Goal: Task Accomplishment & Management: Use online tool/utility

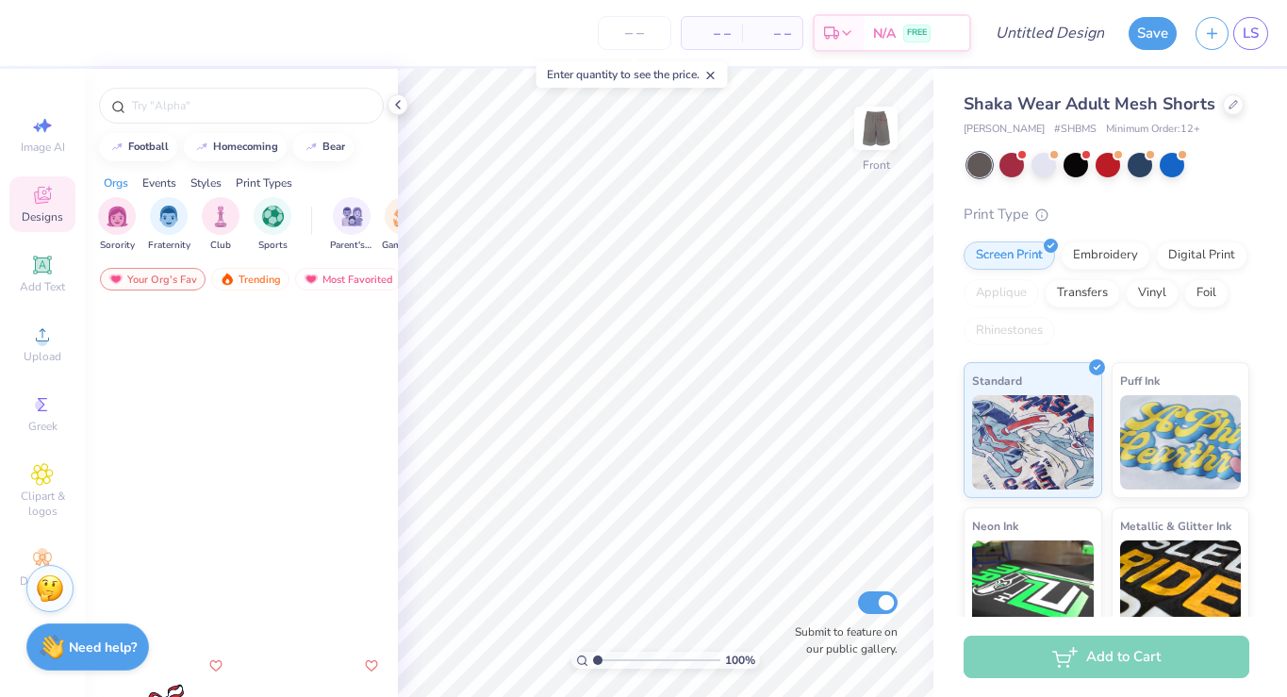
scroll to position [611, 0]
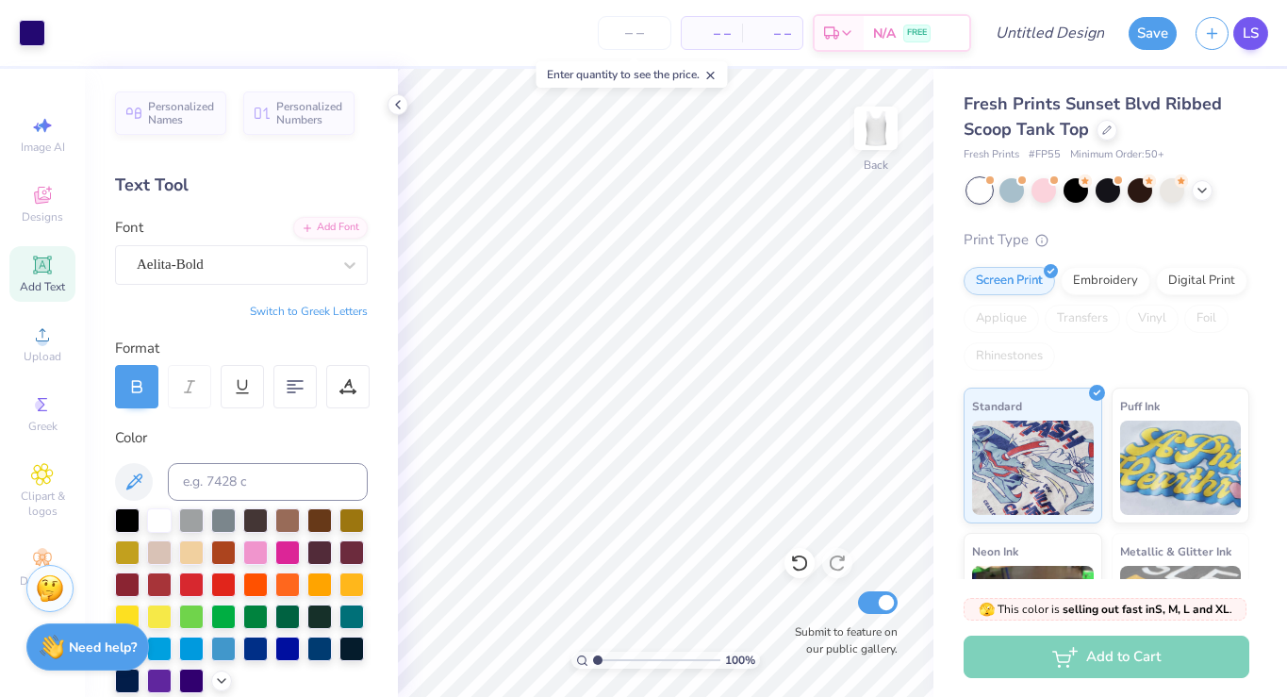
click at [1250, 32] on span "LS" at bounding box center [1251, 34] width 16 height 22
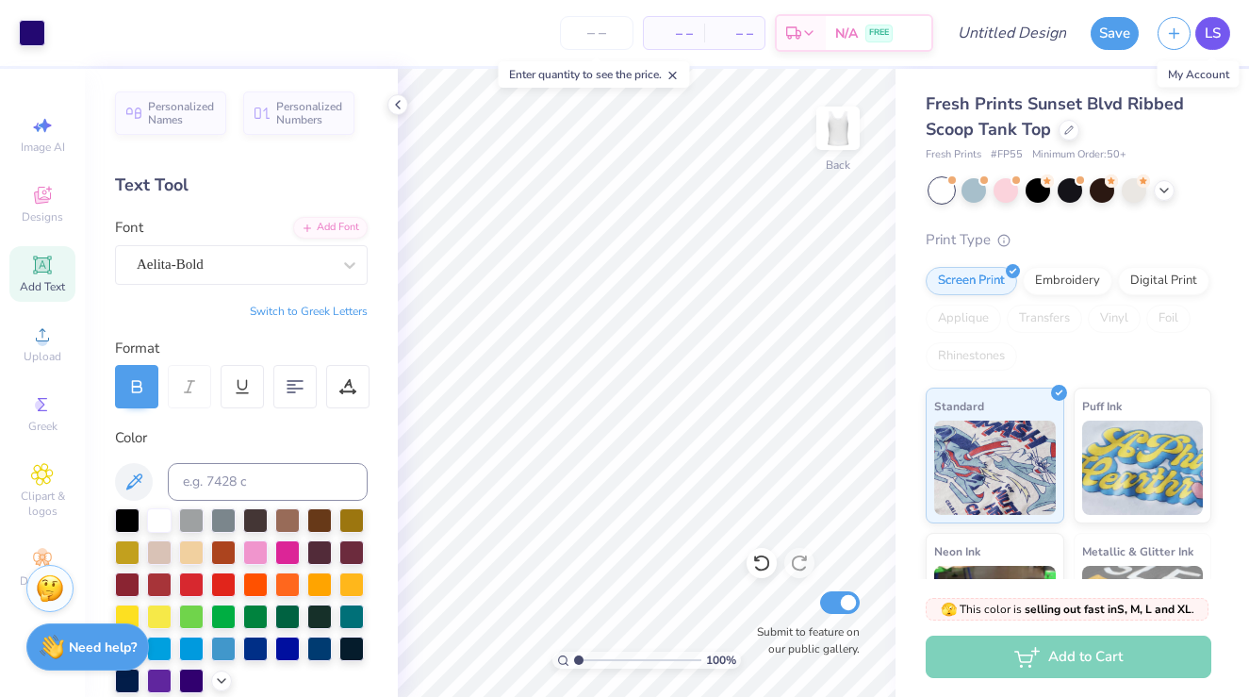
click at [1201, 35] on link "LS" at bounding box center [1212, 33] width 35 height 33
click at [1217, 27] on span "LS" at bounding box center [1213, 34] width 16 height 22
click at [1210, 36] on span "LS" at bounding box center [1213, 34] width 16 height 22
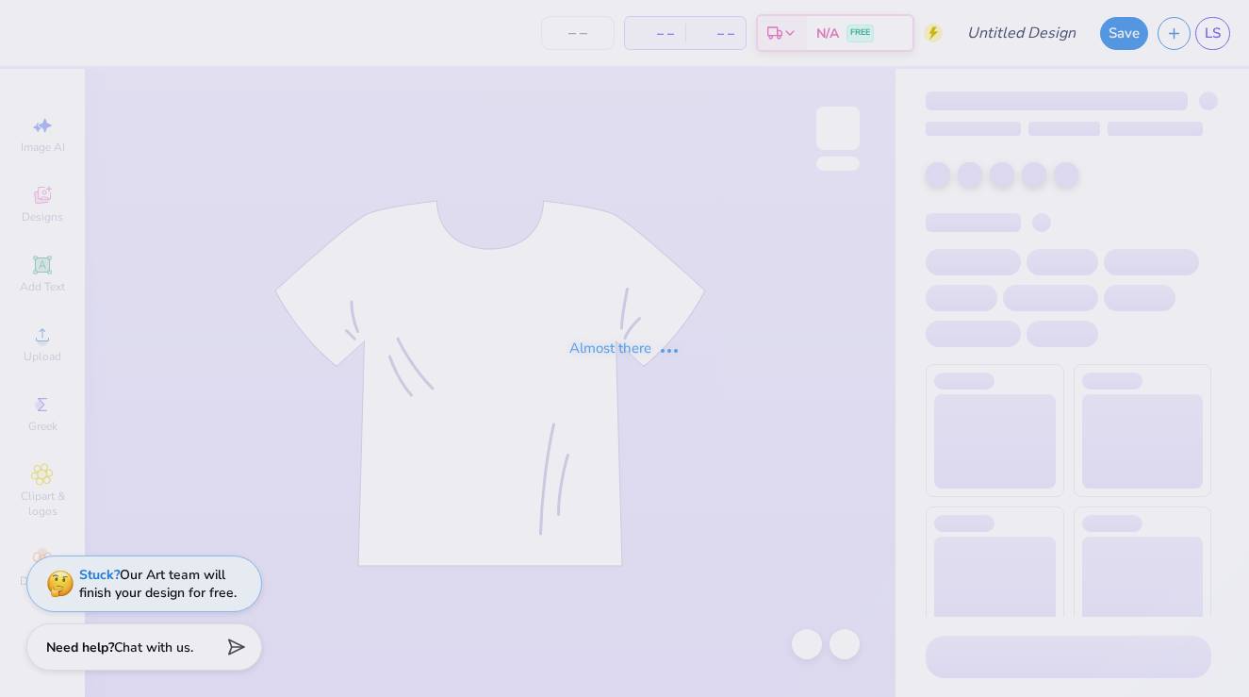
type input "Dance Fall Concert"
type input "50"
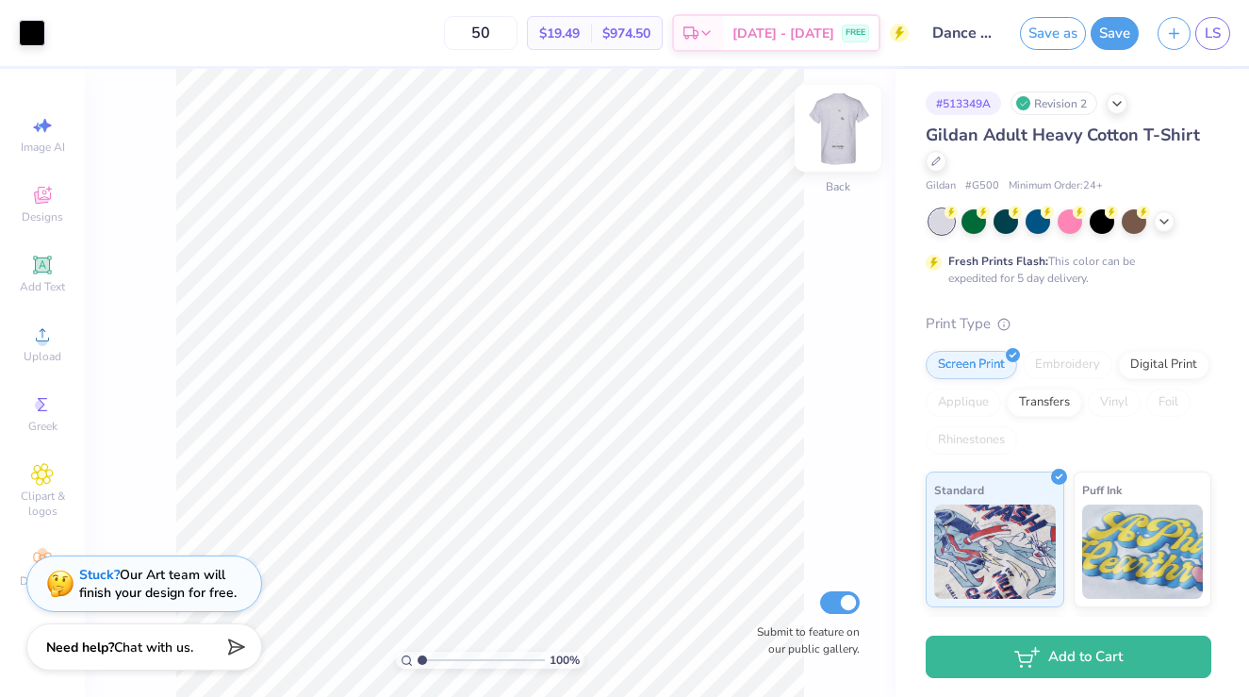
click at [840, 147] on img at bounding box center [837, 128] width 75 height 75
click at [53, 217] on span "Designs" at bounding box center [42, 216] width 41 height 15
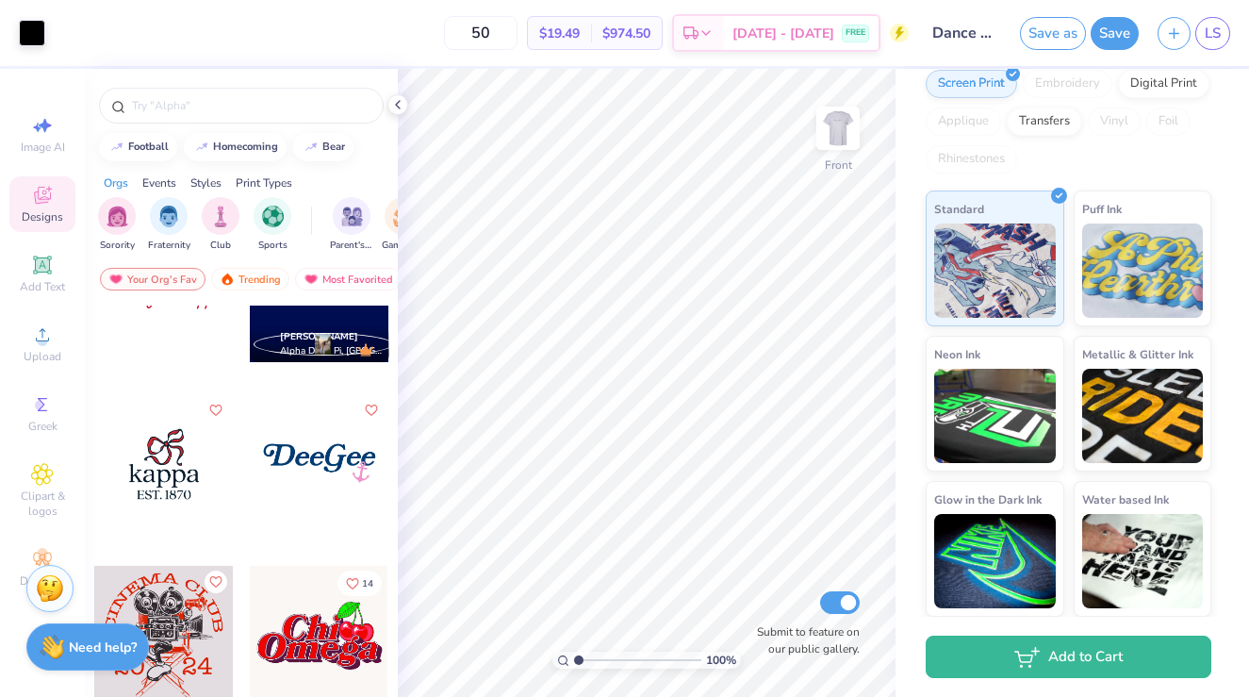
scroll to position [258, 0]
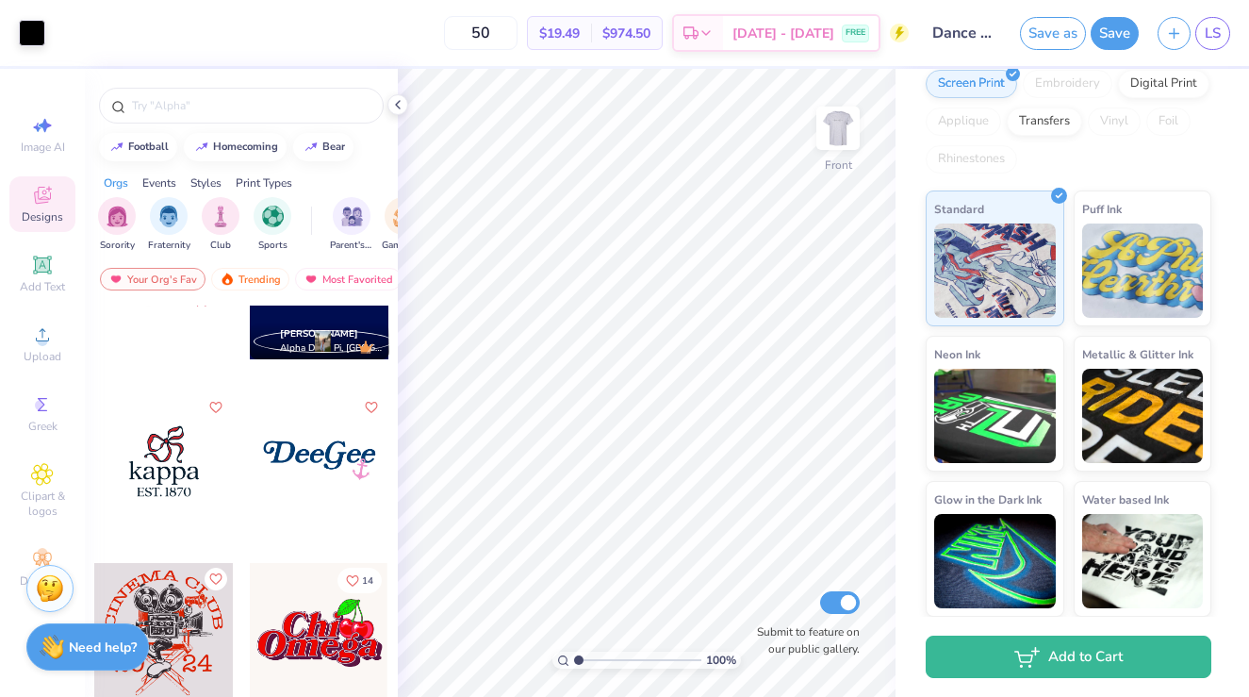
click at [324, 452] on div at bounding box center [320, 461] width 140 height 140
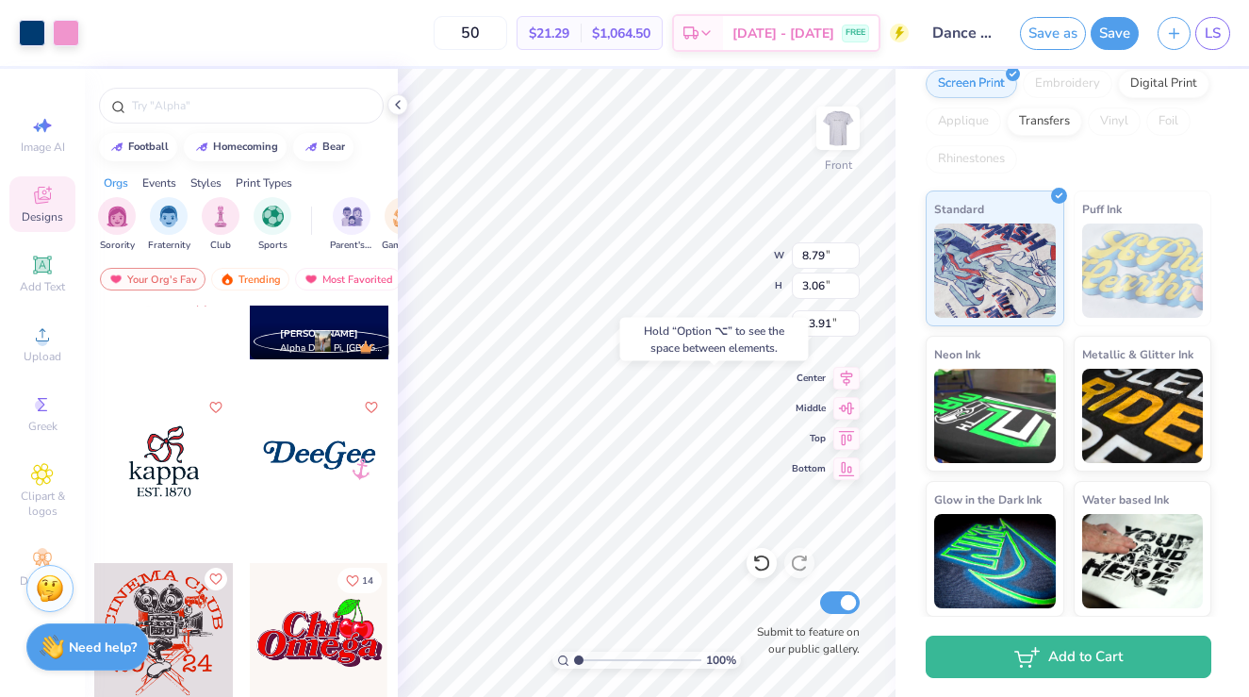
type input "13.91"
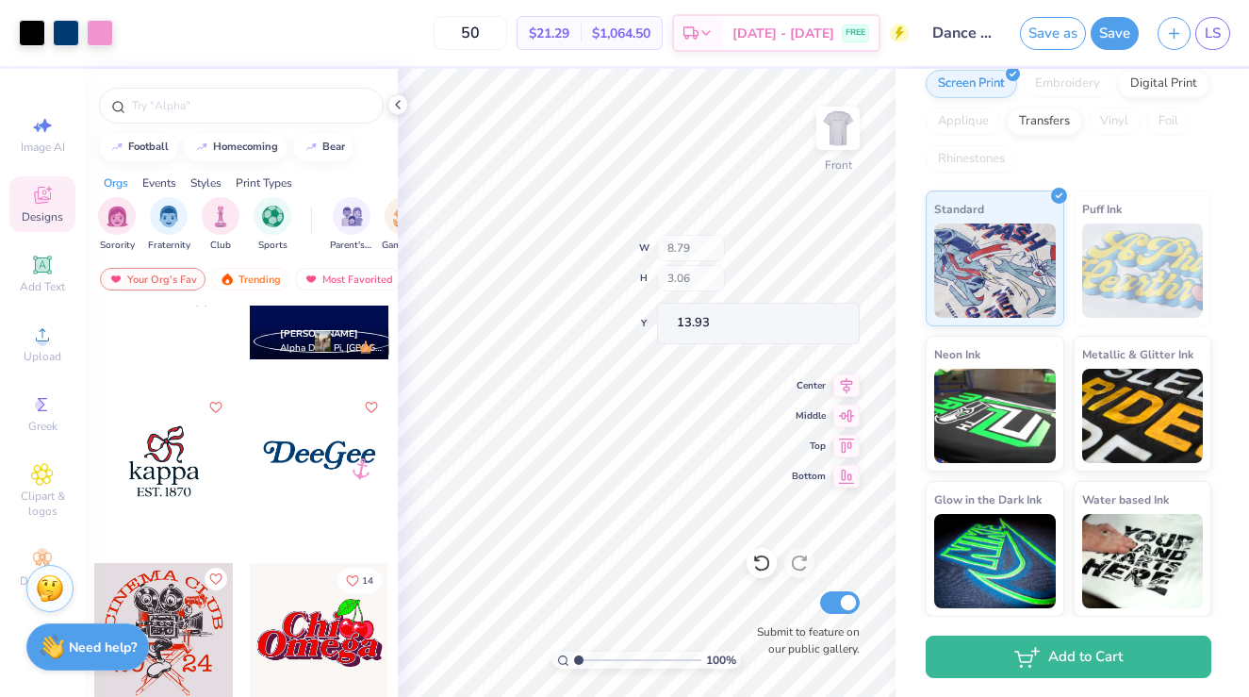
type input "13.06"
type input "1.32"
type input "1.68"
type input "14.25"
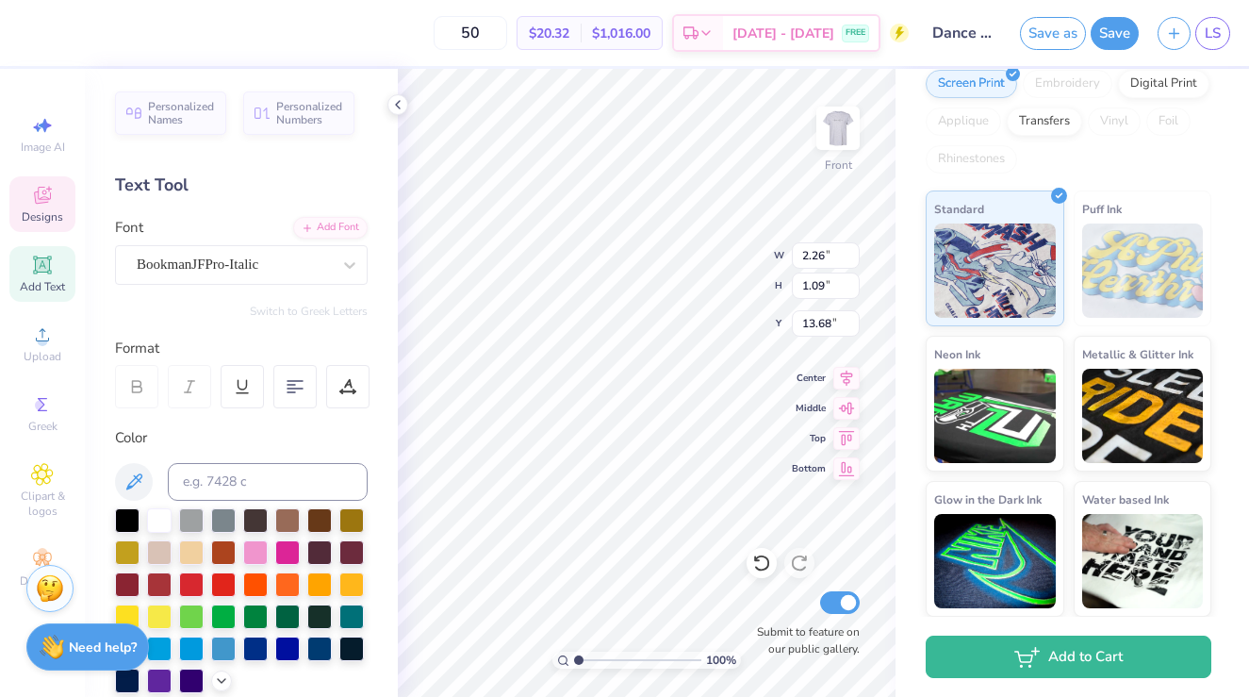
type input "11.59"
type input "16.86"
type input "3.67"
type input "2.26"
type input "1.09"
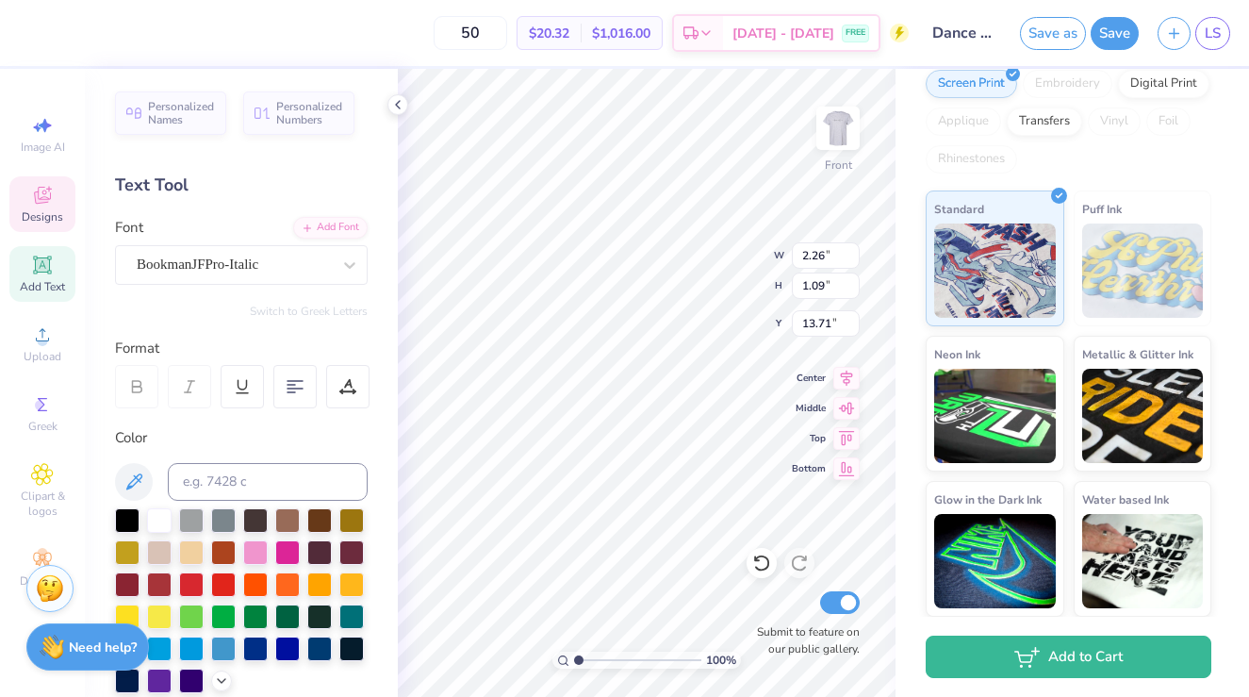
type input "18.13"
type textarea "reflecting"
type input "11.59"
type input "16.86"
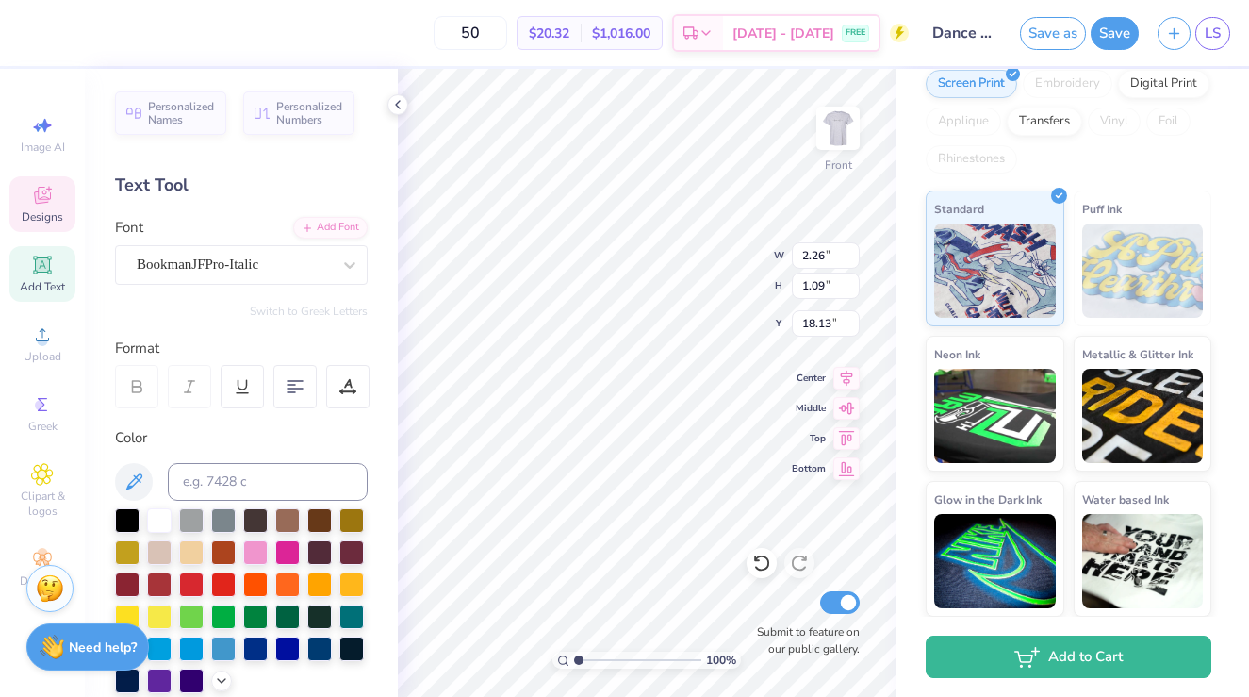
type input "3.67"
type input "2.46"
type input "1.69"
type input "13.08"
type input "11.59"
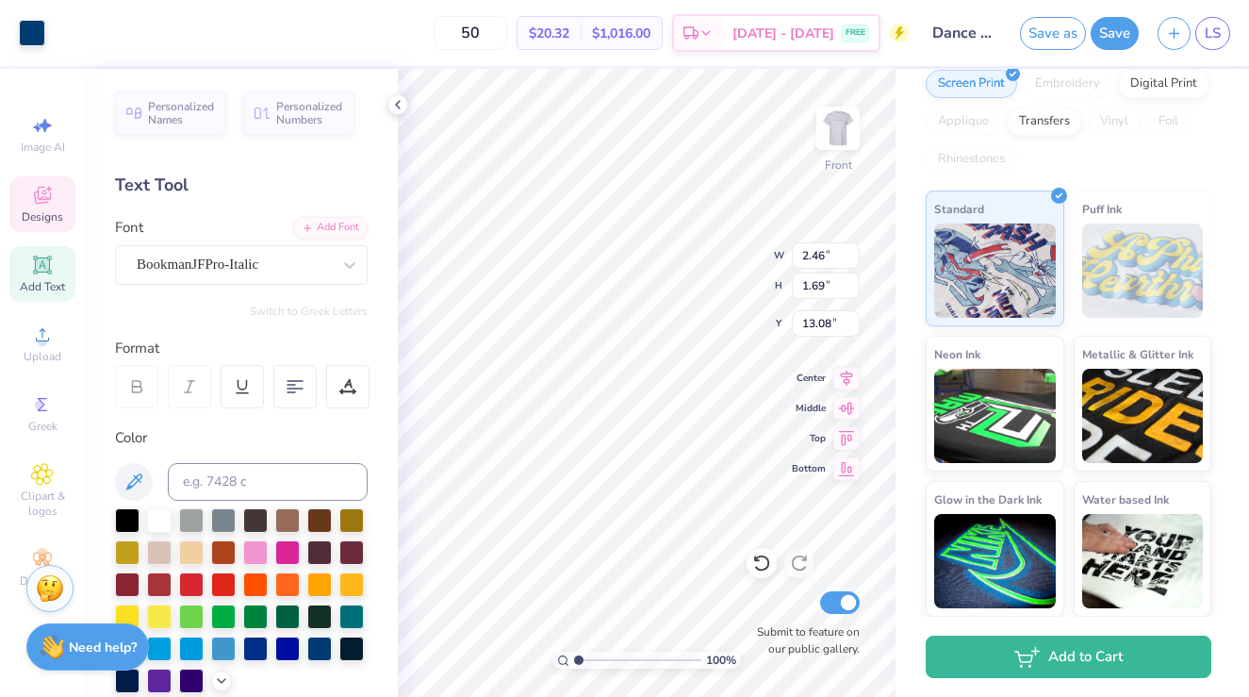
type input "16.86"
type input "3.67"
type input "20.53"
type input "5.88"
type input "1.27"
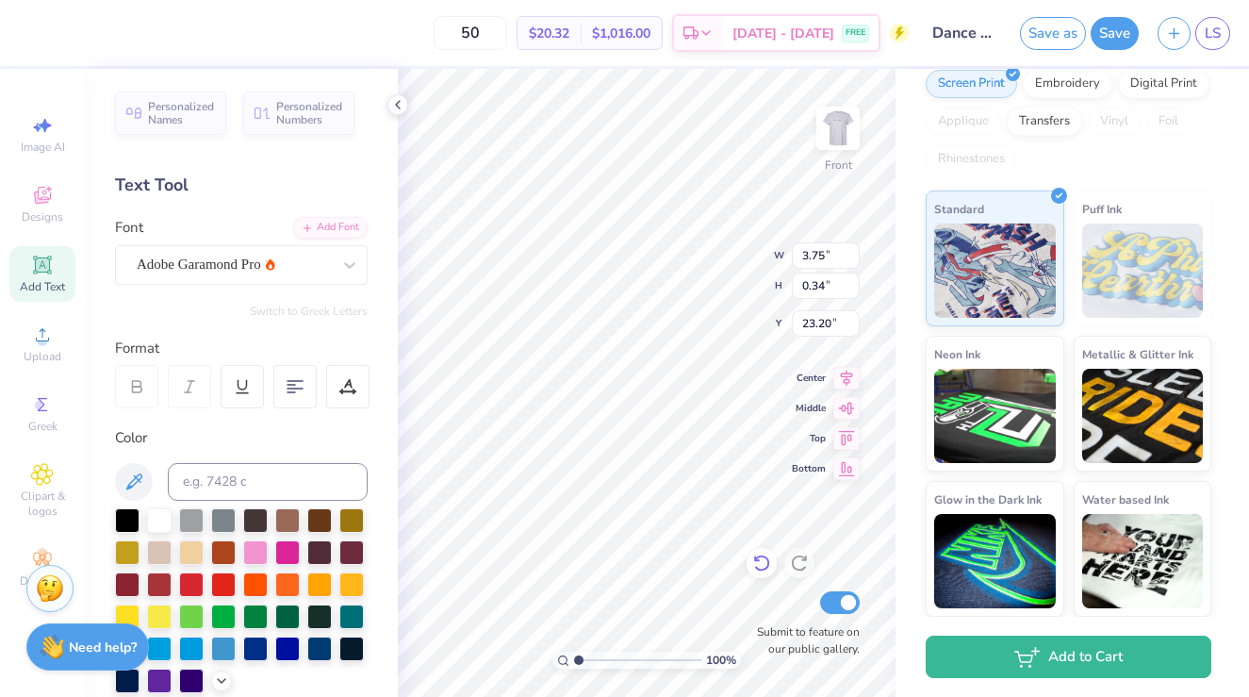
type input "23.20"
type input "4.93"
type input "0.58"
type input "21.81"
type input "3.75"
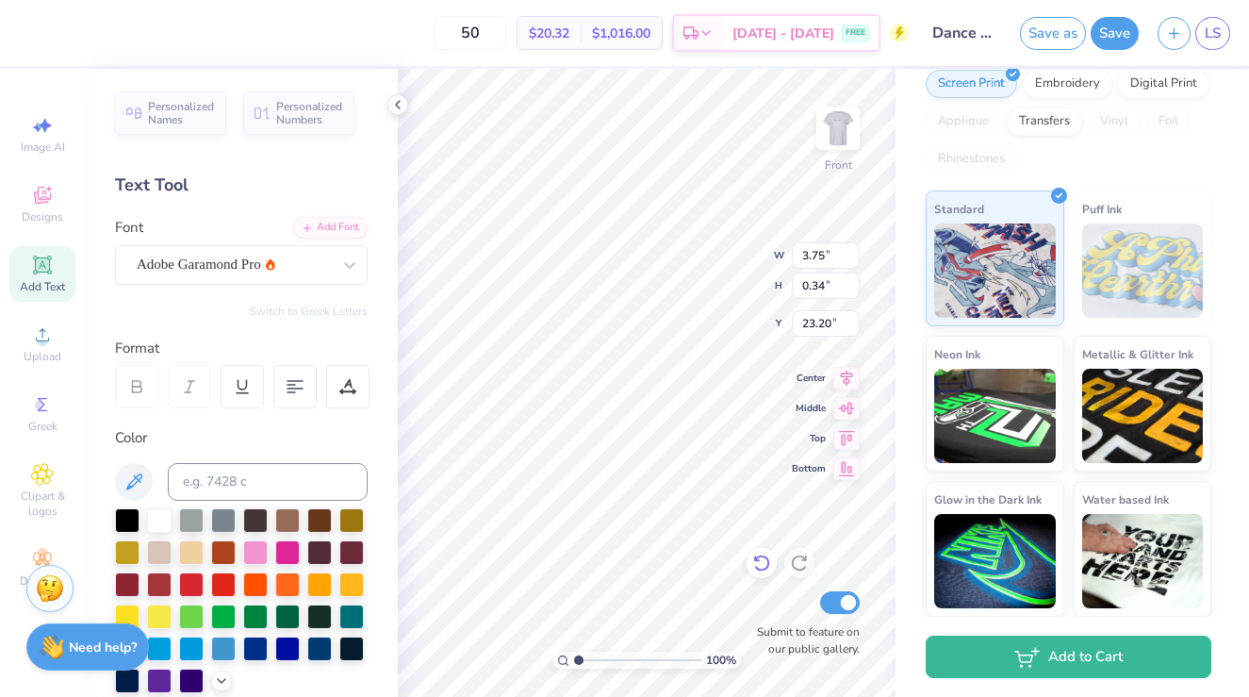
type input "0.34"
type input "23.20"
type input "22.31"
type textarea "usf fall dance 2025"
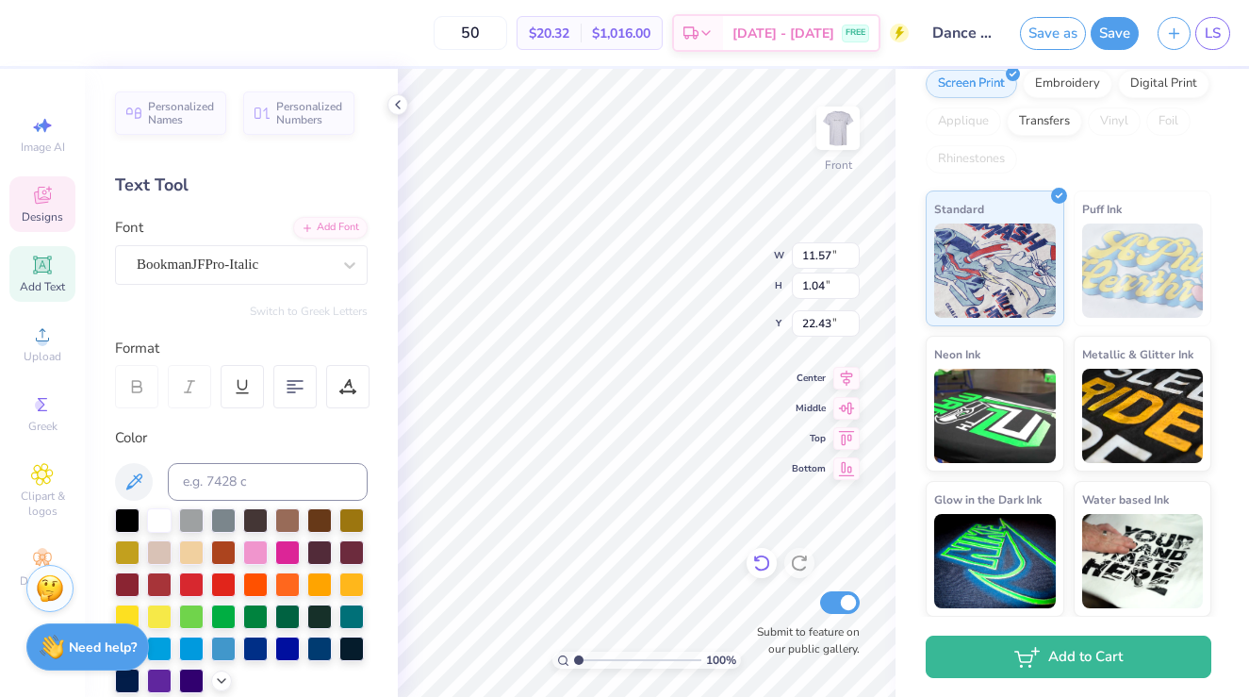
type input "23.16"
type input "5.88"
type input "1.27"
type input "21.89"
click at [125, 520] on div at bounding box center [127, 518] width 25 height 25
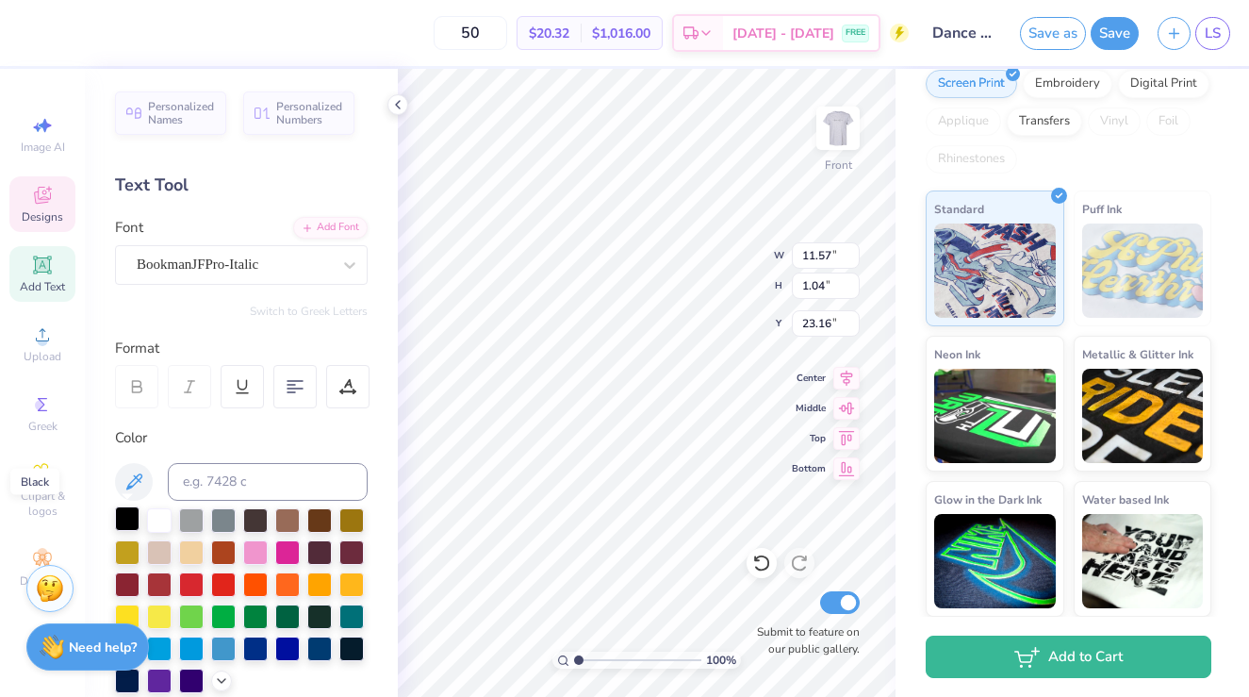
click at [122, 512] on div at bounding box center [127, 518] width 25 height 25
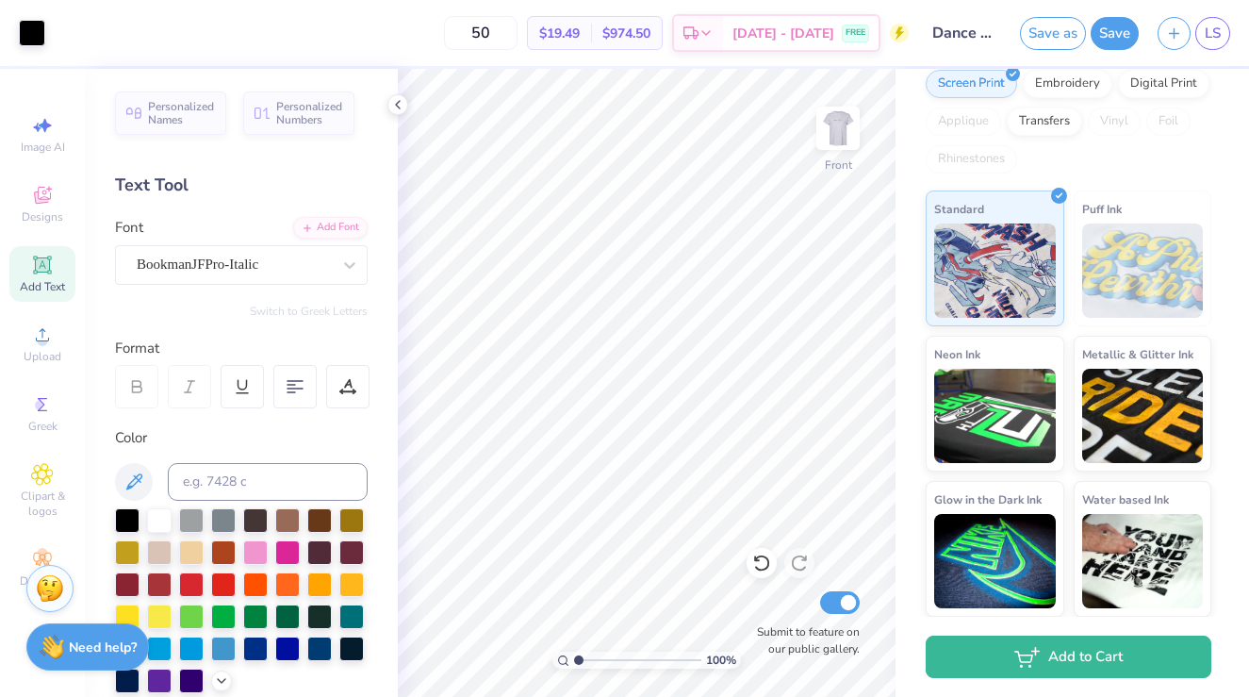
click at [779, 595] on div "100 % Front Submit to feature on our public gallery." at bounding box center [647, 383] width 498 height 628
click at [765, 614] on div "100 % Front Submit to feature on our public gallery." at bounding box center [647, 383] width 498 height 628
click at [764, 604] on div "100 % Front Submit to feature on our public gallery." at bounding box center [647, 383] width 498 height 628
type input "8.86"
type input "0.80"
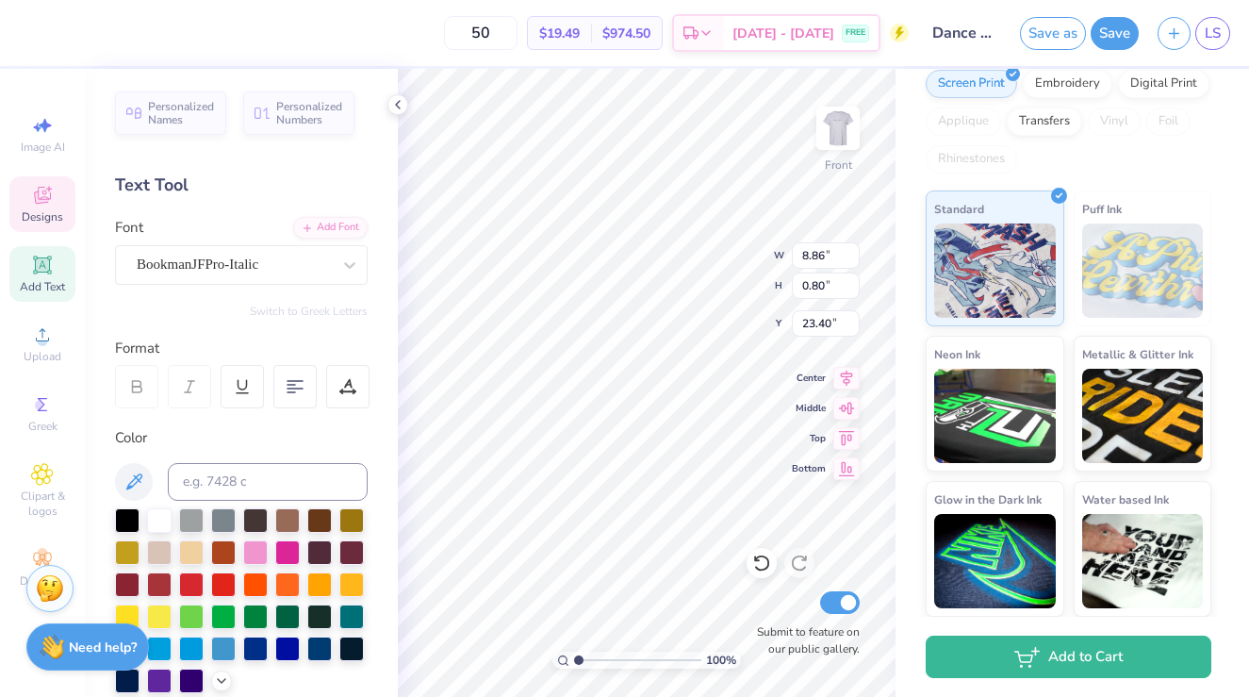
type input "23.40"
type input "5.88"
type input "1.27"
type input "21.89"
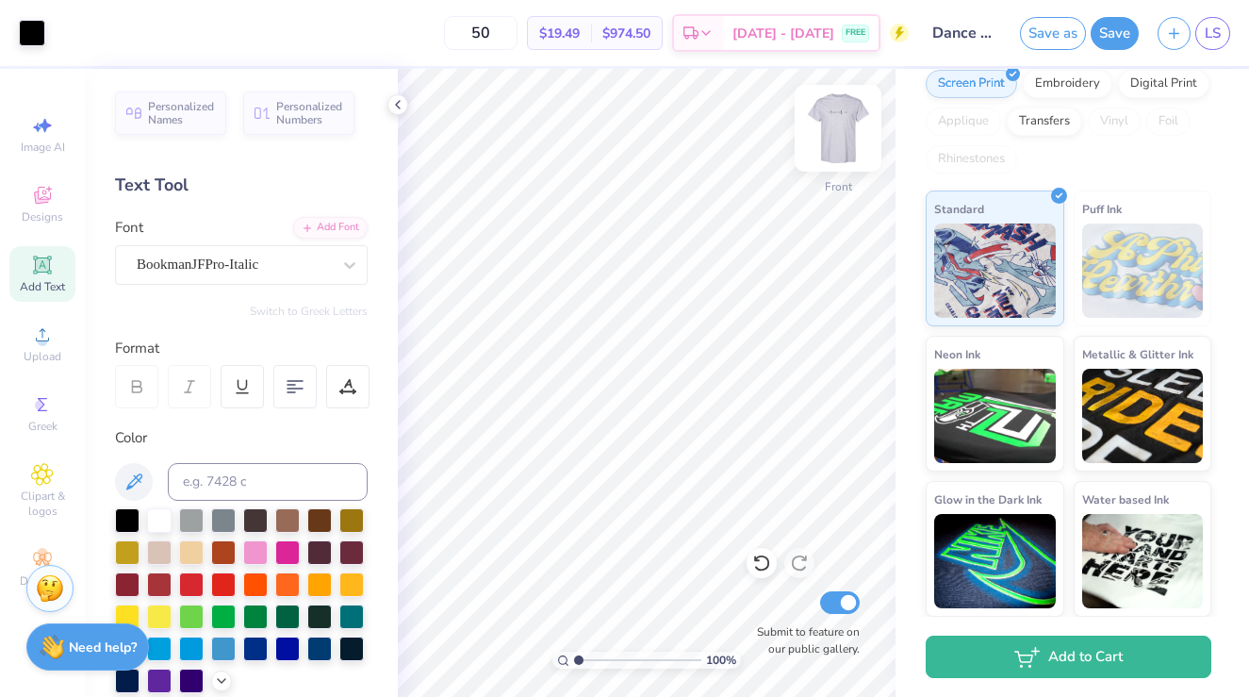
click at [848, 126] on img at bounding box center [837, 128] width 75 height 75
click at [835, 138] on img at bounding box center [837, 128] width 75 height 75
click at [830, 132] on img at bounding box center [837, 128] width 75 height 75
click at [841, 126] on img at bounding box center [837, 128] width 75 height 75
click at [846, 122] on img at bounding box center [837, 128] width 75 height 75
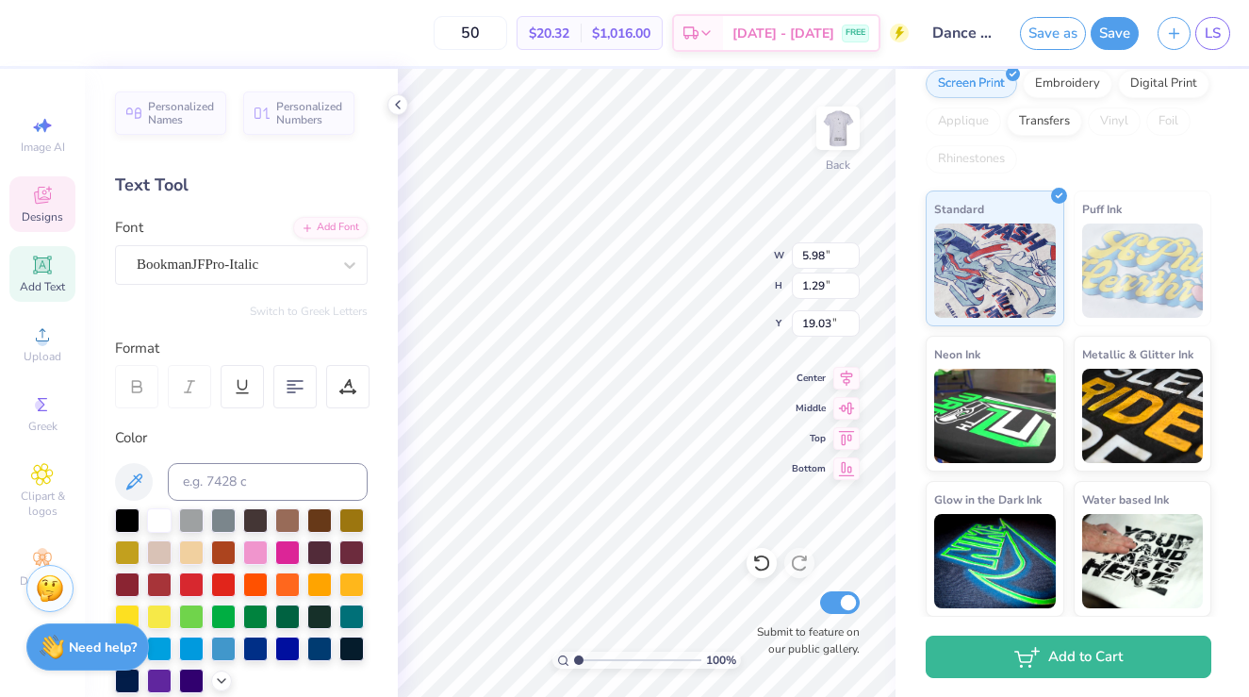
type input "7.89"
click at [131, 515] on div at bounding box center [127, 518] width 25 height 25
type input "4.29"
type input "0.93"
type input "6.68"
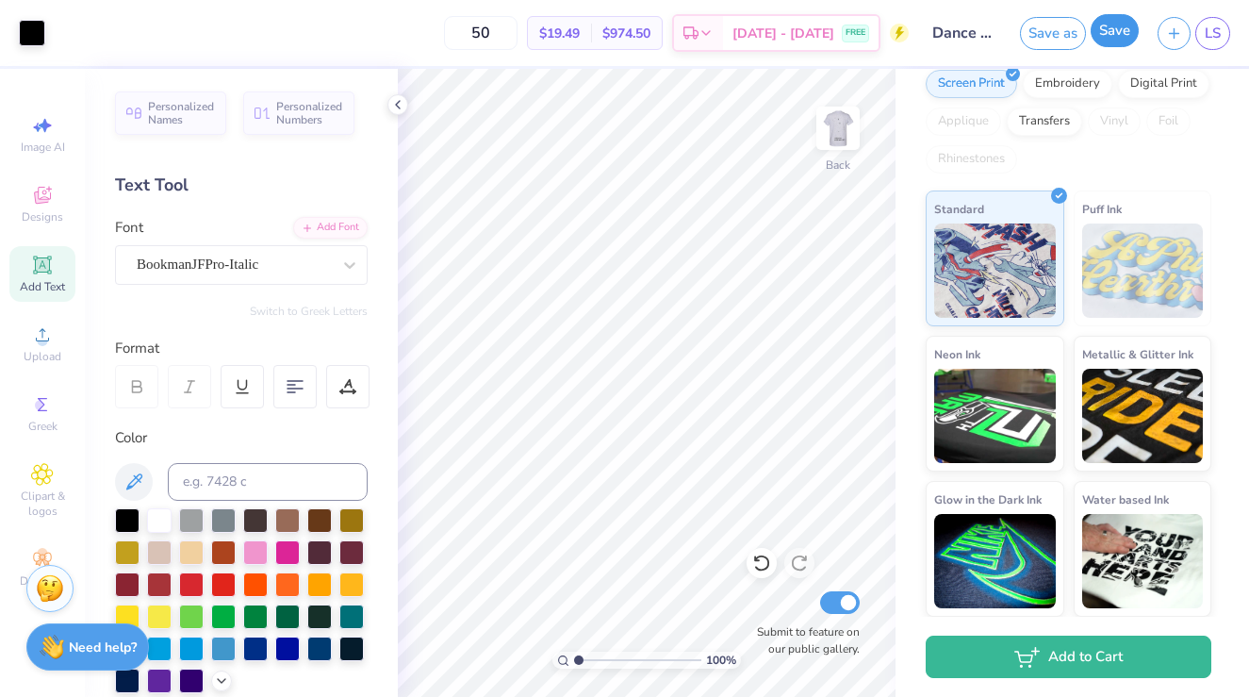
click at [1114, 39] on button "Save" at bounding box center [1115, 30] width 48 height 33
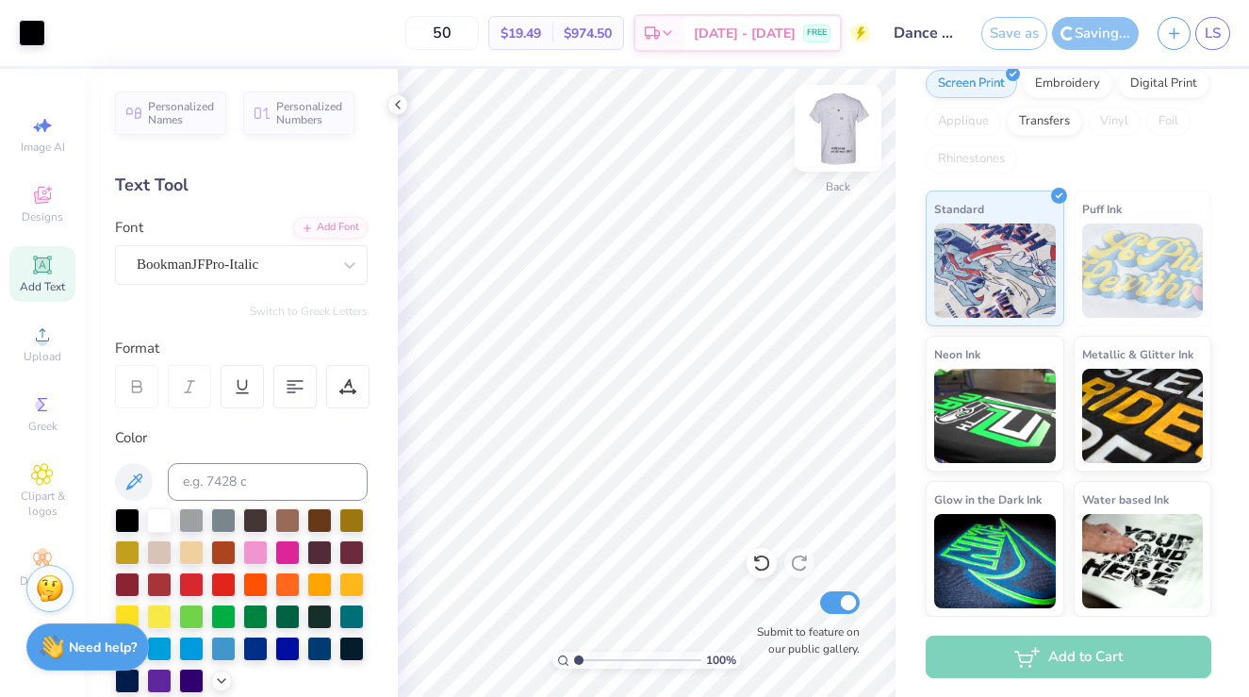
click at [842, 136] on img at bounding box center [837, 128] width 75 height 75
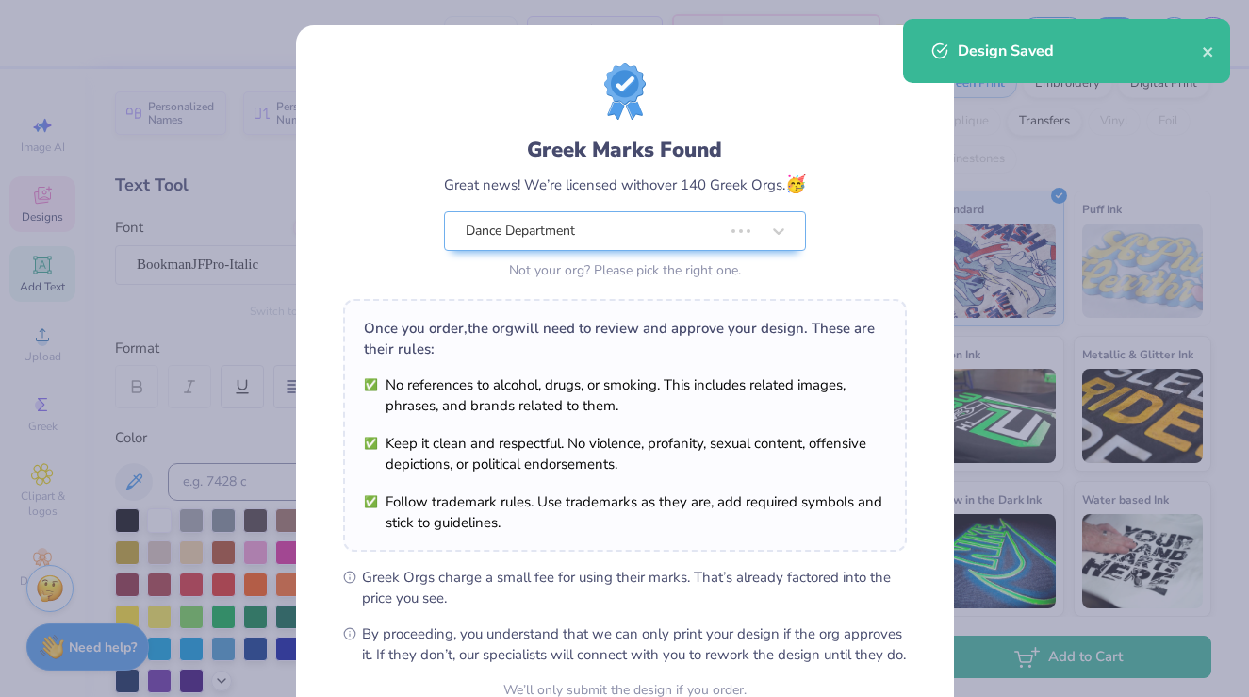
click at [652, 578] on body "50 $19.49 Per Item $974.50 Total Est. Delivery Sep 15 - 18 FREE Design Title Da…" at bounding box center [624, 348] width 1249 height 697
type input "23.45"
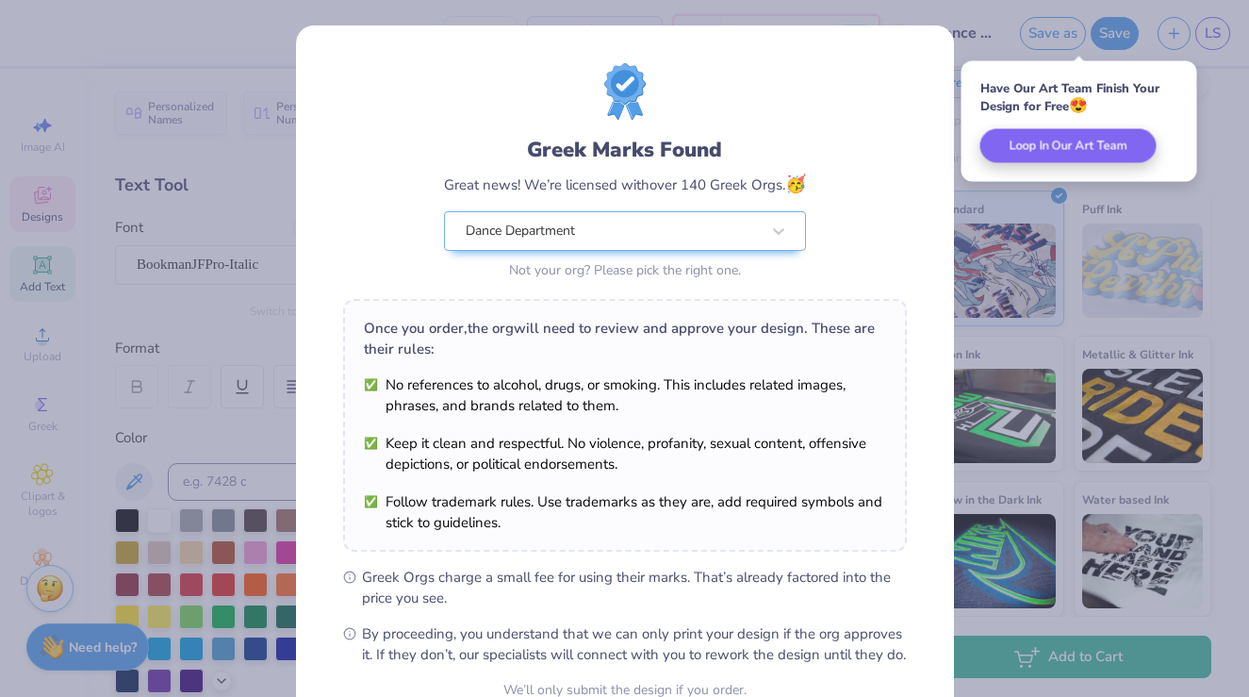
scroll to position [186, 0]
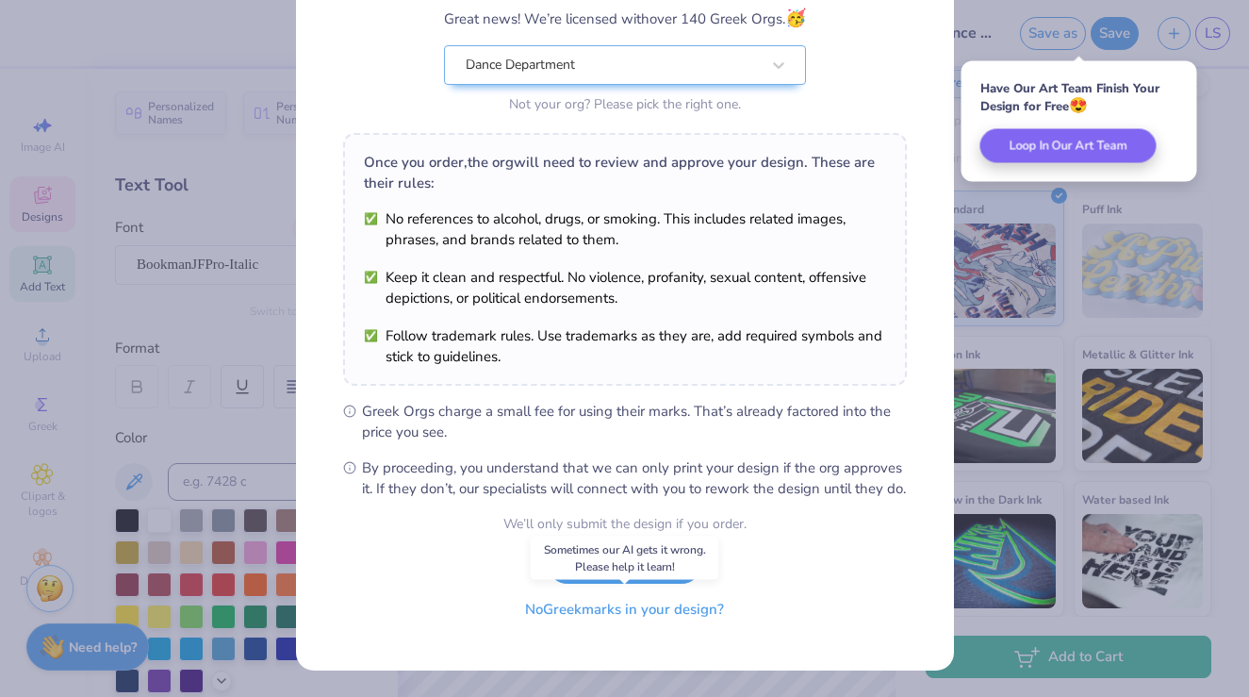
click at [641, 611] on button "No Greek marks in your design?" at bounding box center [624, 609] width 231 height 39
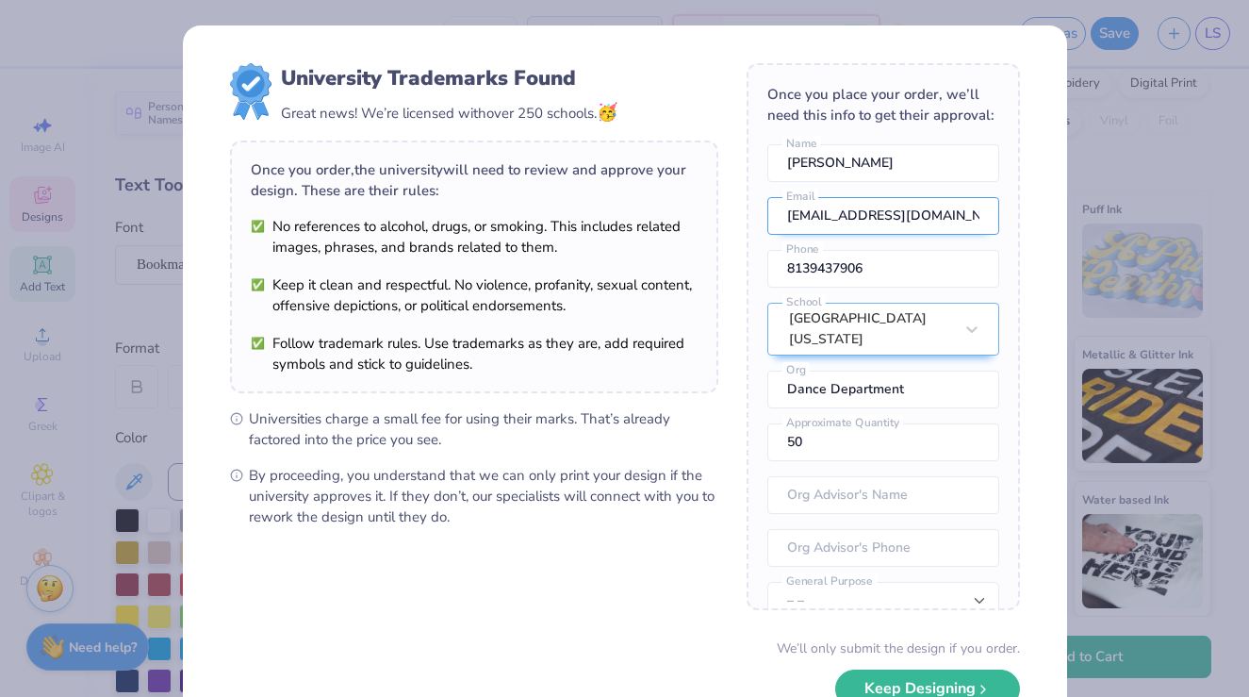
scroll to position [70, 0]
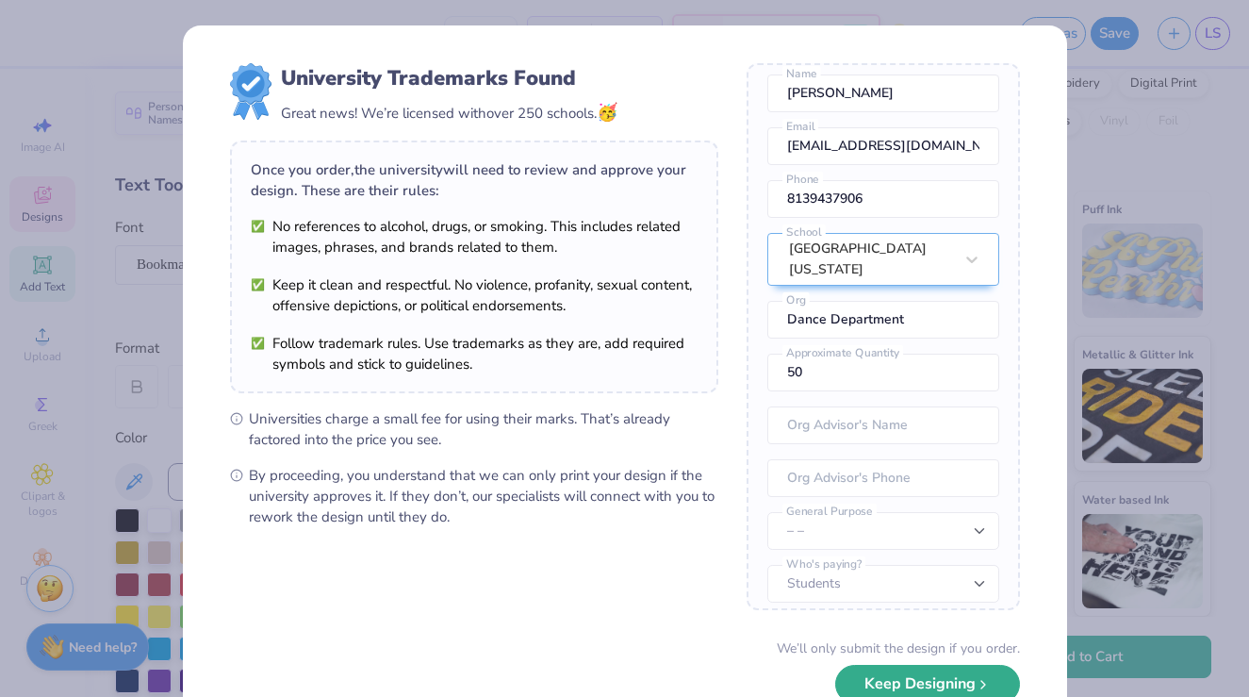
click at [906, 686] on button "Keep Designing" at bounding box center [927, 684] width 185 height 39
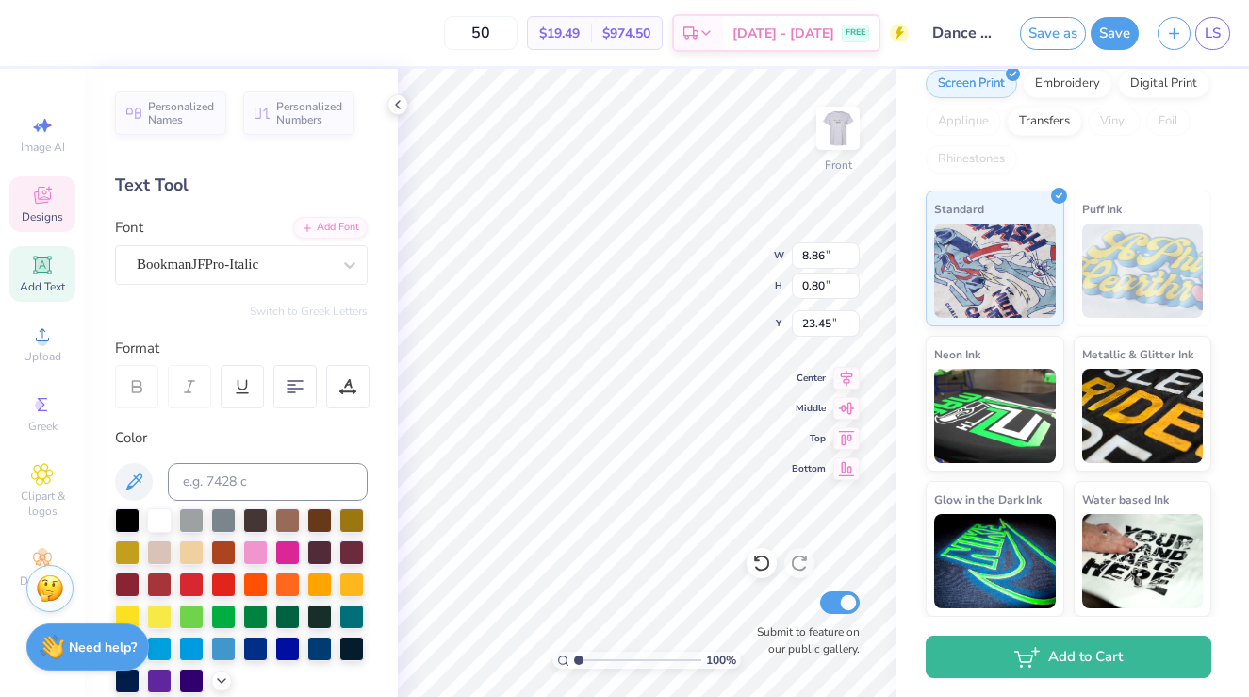
type input "5.88"
type input "1.27"
type input "21.89"
type textarea "reflecting"
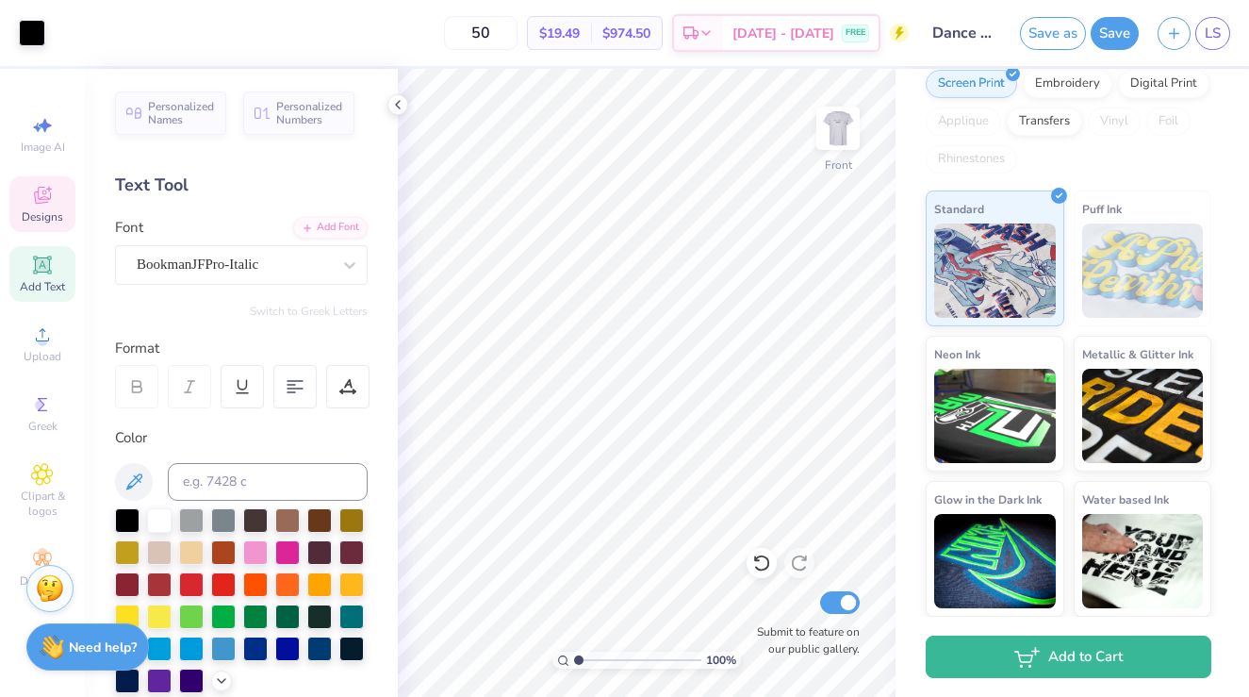
click at [31, 204] on icon at bounding box center [42, 195] width 23 height 23
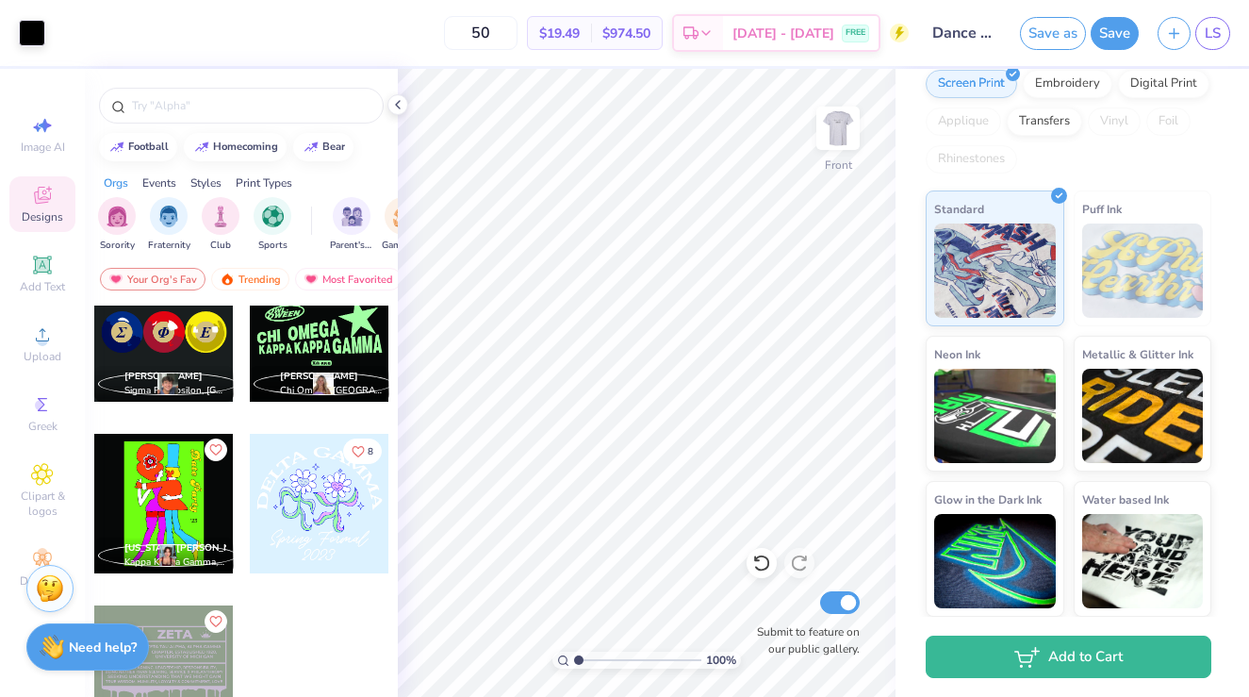
scroll to position [1254, 0]
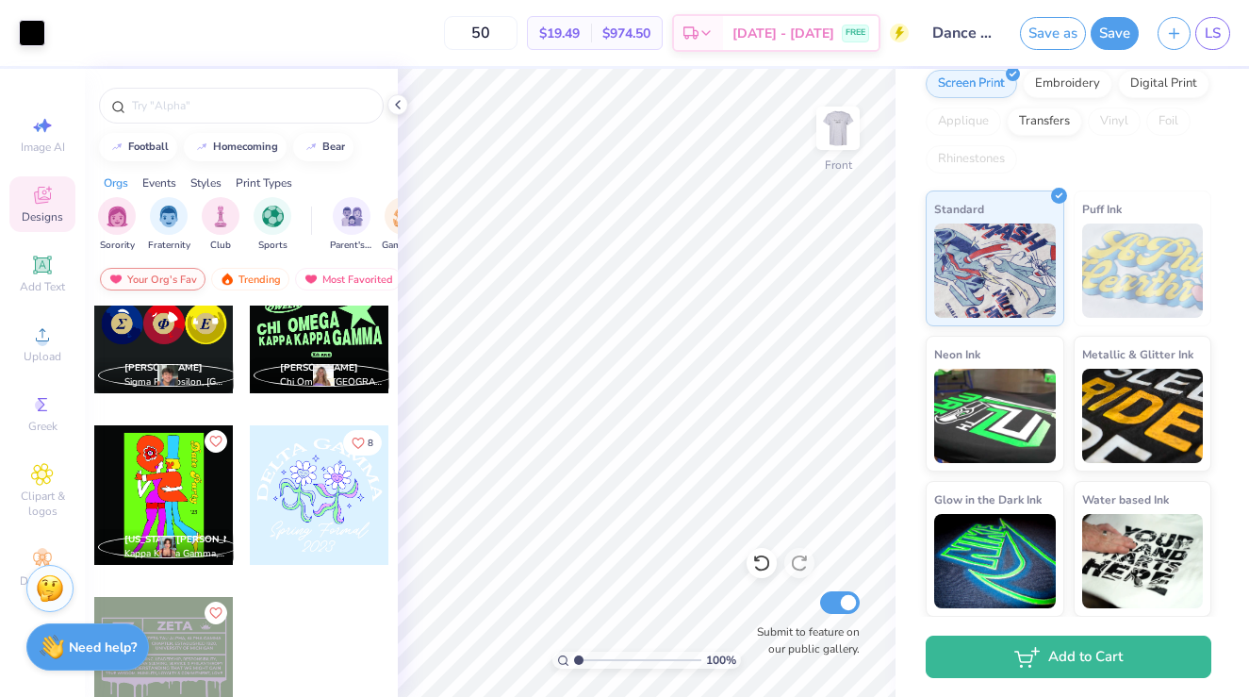
click at [177, 277] on div "Your Org's Fav" at bounding box center [153, 279] width 106 height 23
click at [127, 212] on div "filter for Sorority" at bounding box center [117, 214] width 38 height 38
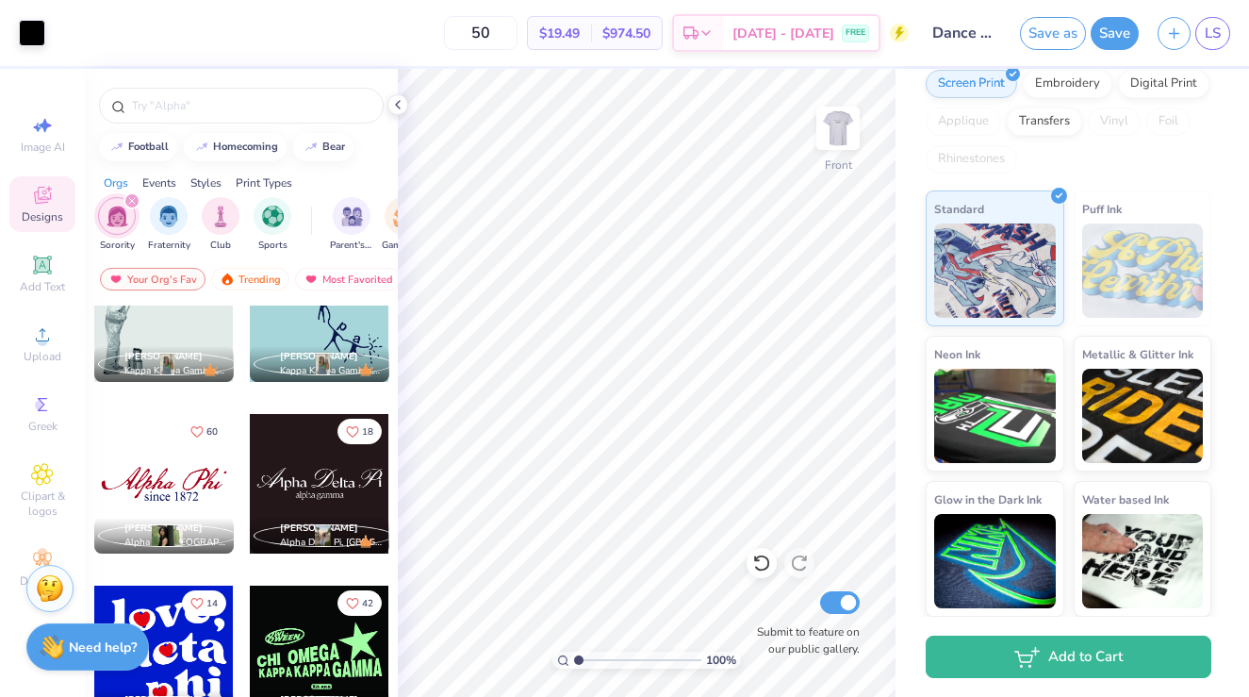
scroll to position [737, 0]
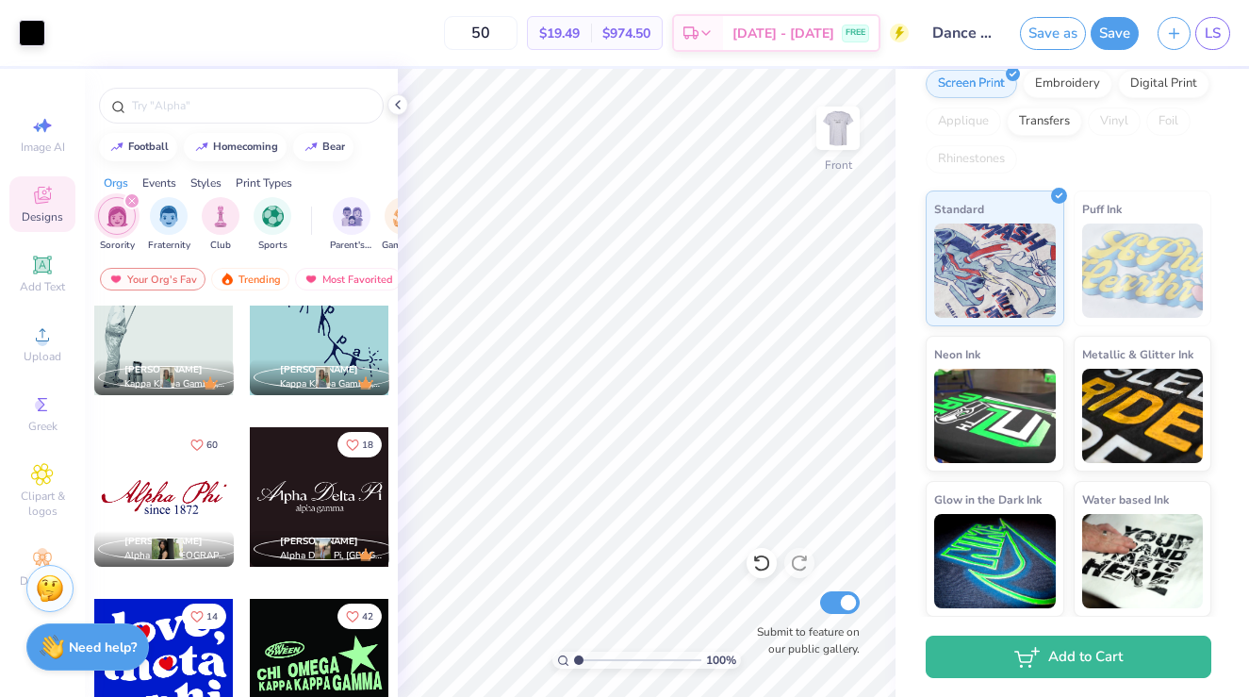
click at [174, 509] on div at bounding box center [164, 497] width 140 height 140
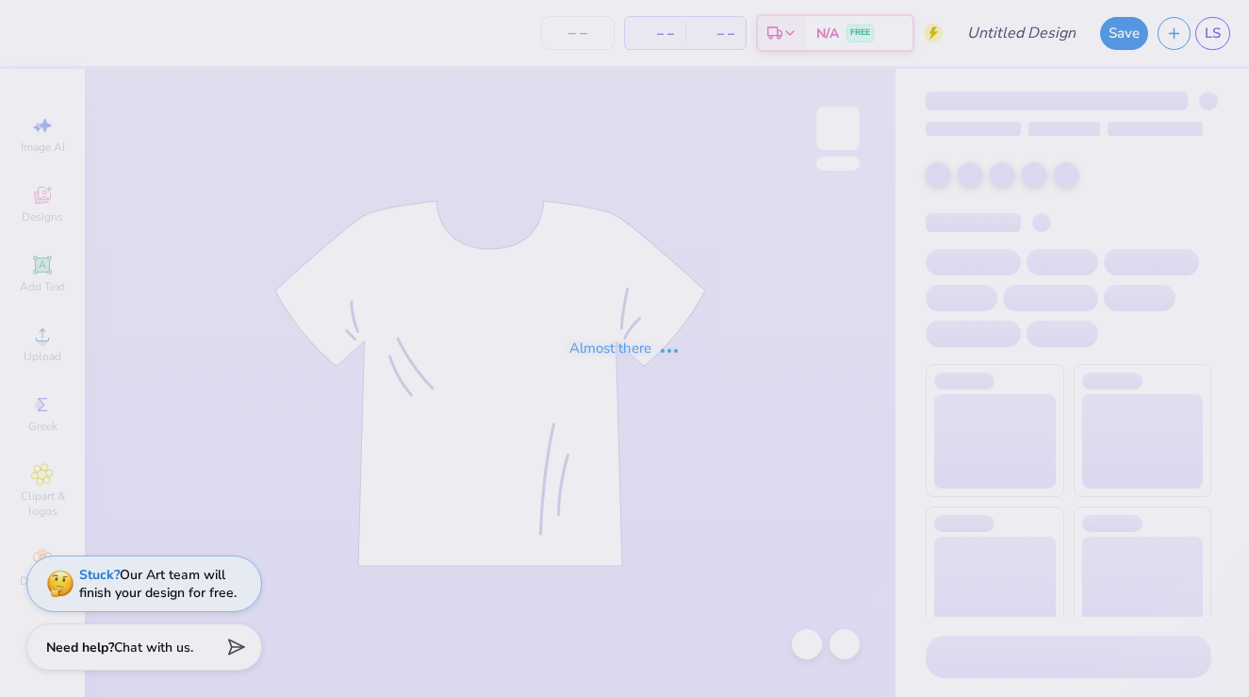
type input "Dance Fall Concert"
type input "50"
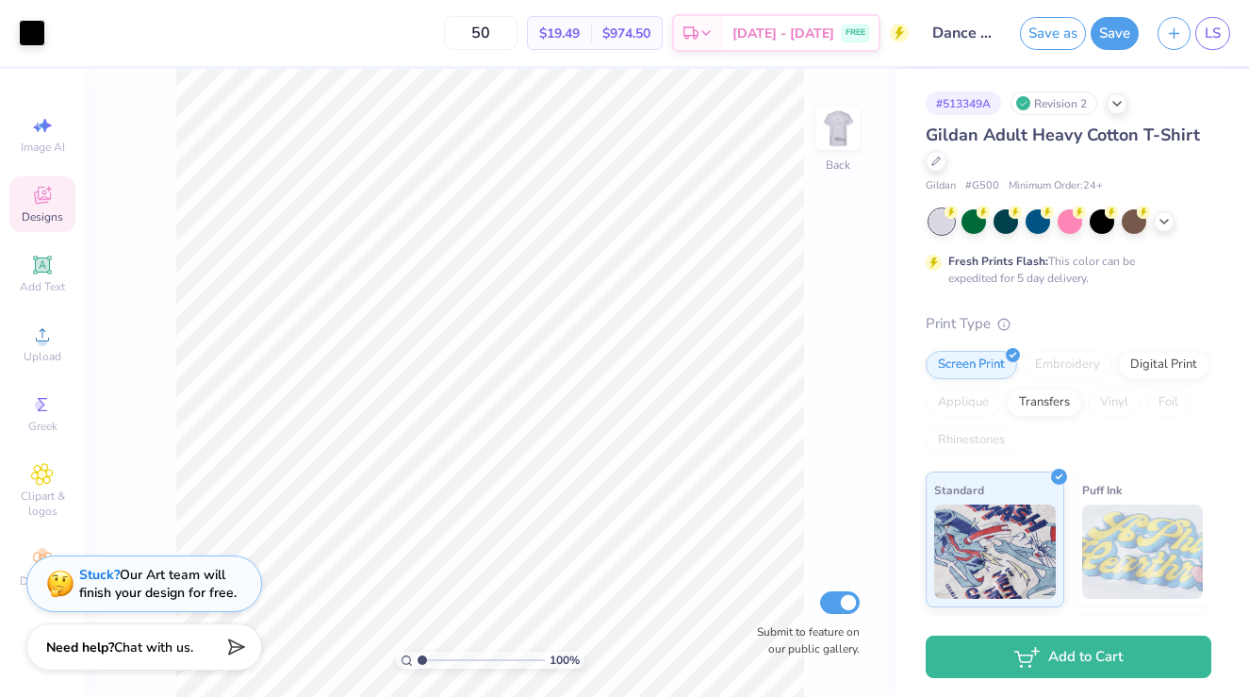
click at [51, 190] on icon at bounding box center [42, 195] width 23 height 23
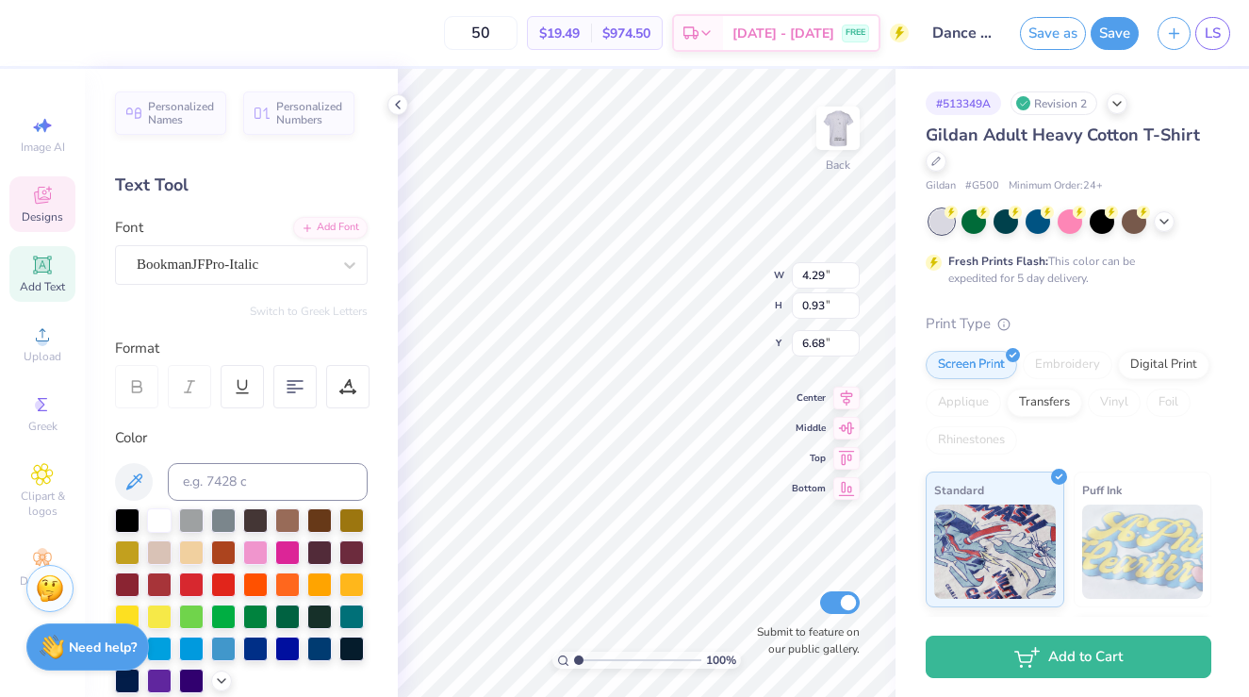
type input "11.49"
click at [58, 195] on div "Designs" at bounding box center [42, 204] width 66 height 56
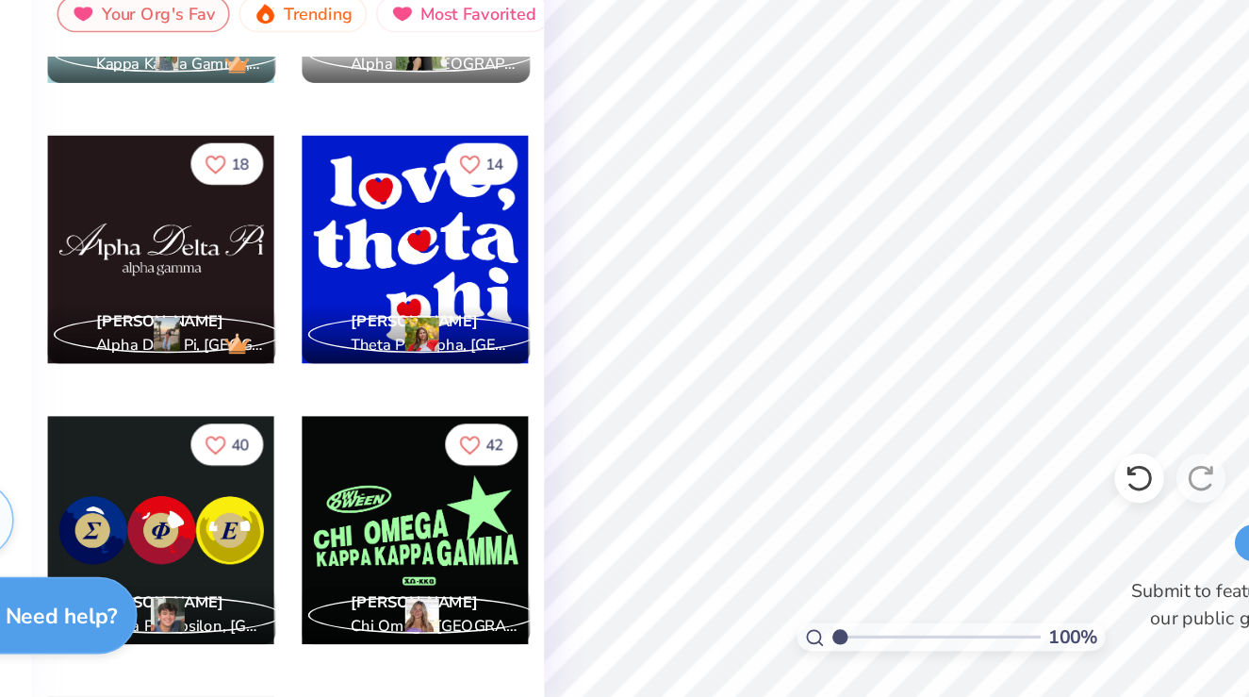
scroll to position [977, 0]
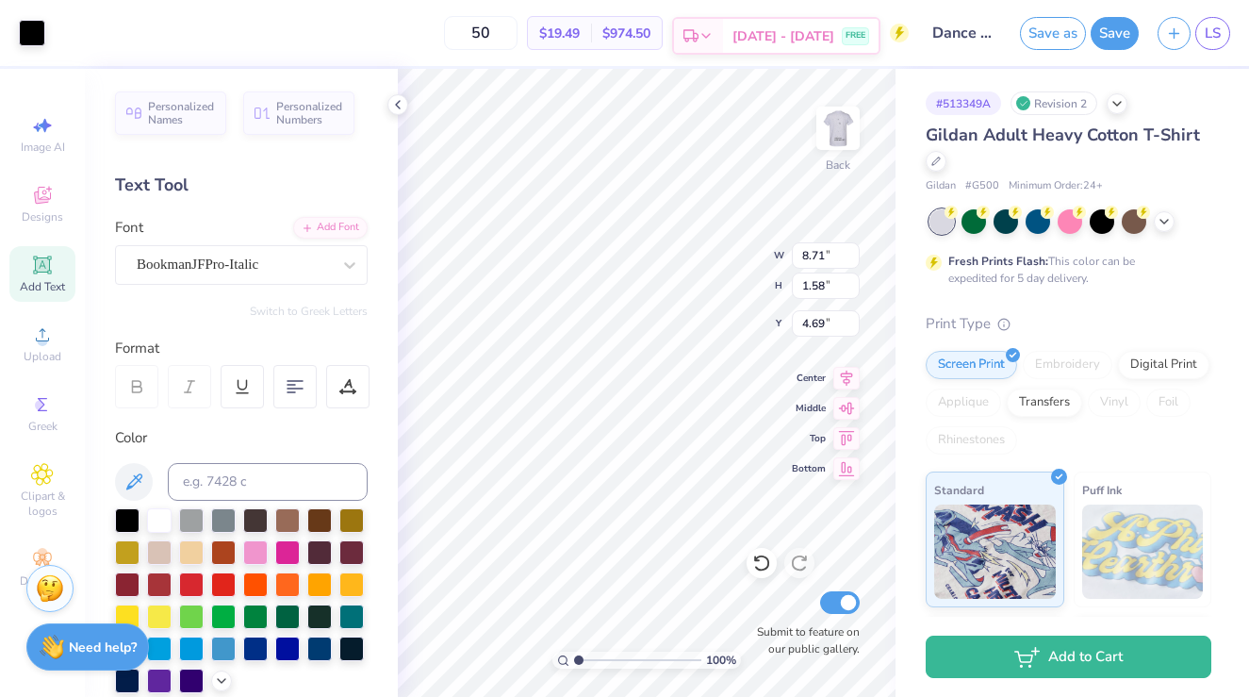
type input "9.74"
type input "1.77"
type input "4.50"
click at [849, 123] on img at bounding box center [837, 128] width 75 height 75
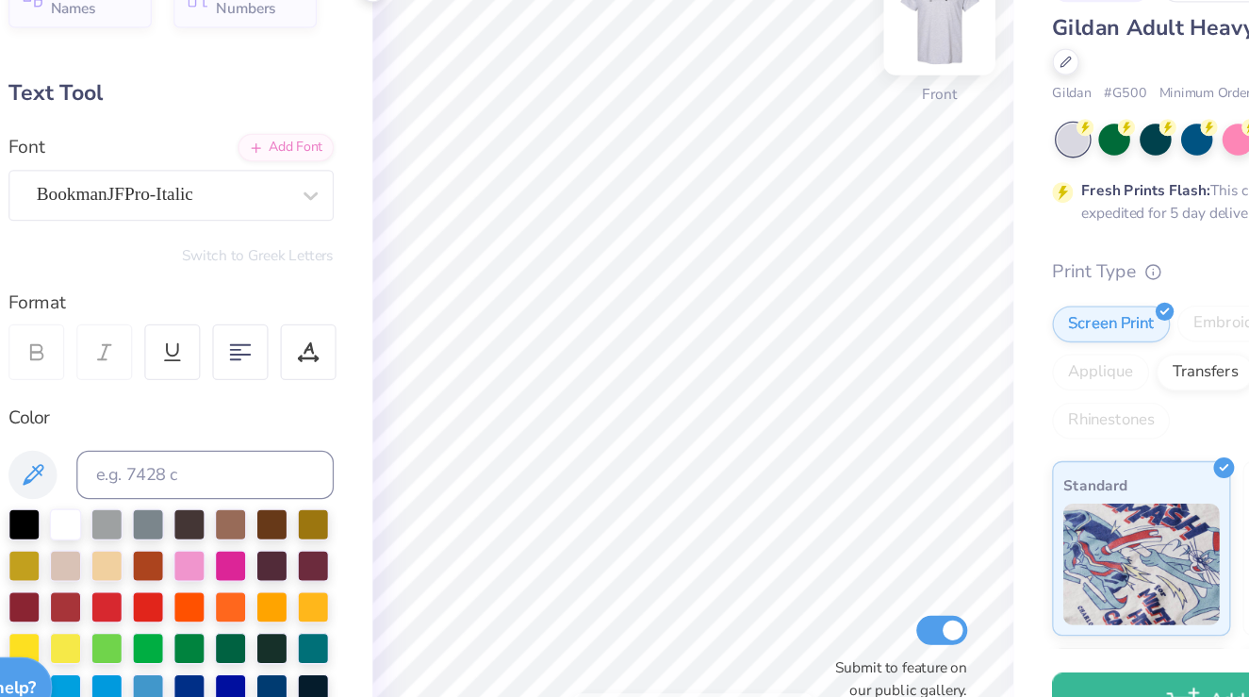
click at [851, 130] on img at bounding box center [837, 128] width 75 height 75
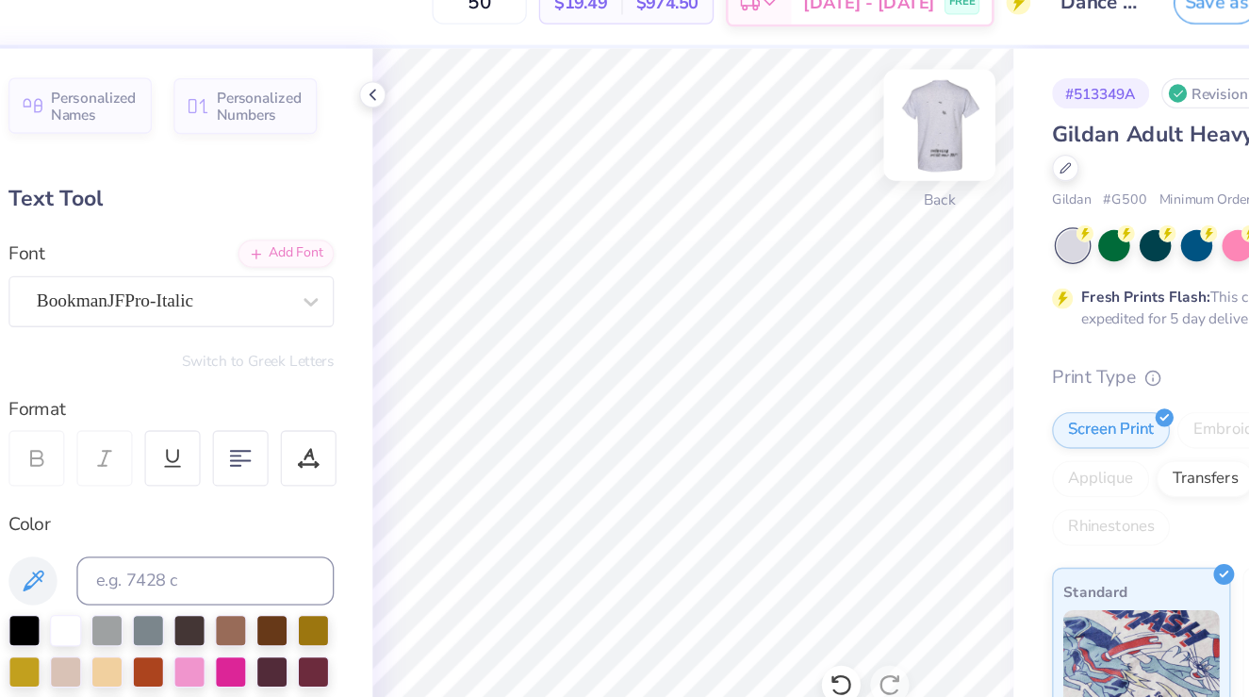
click at [831, 134] on img at bounding box center [837, 128] width 75 height 75
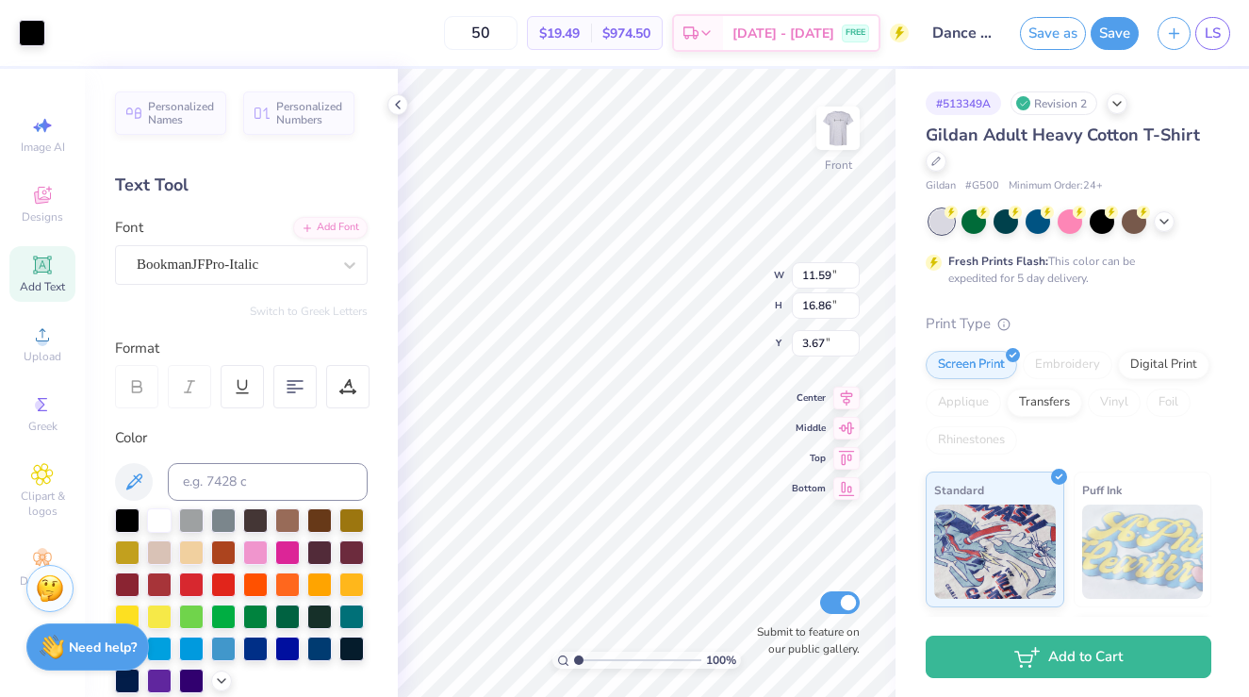
type input "11.19"
type input "16.27"
click at [1164, 223] on icon at bounding box center [1164, 219] width 15 height 15
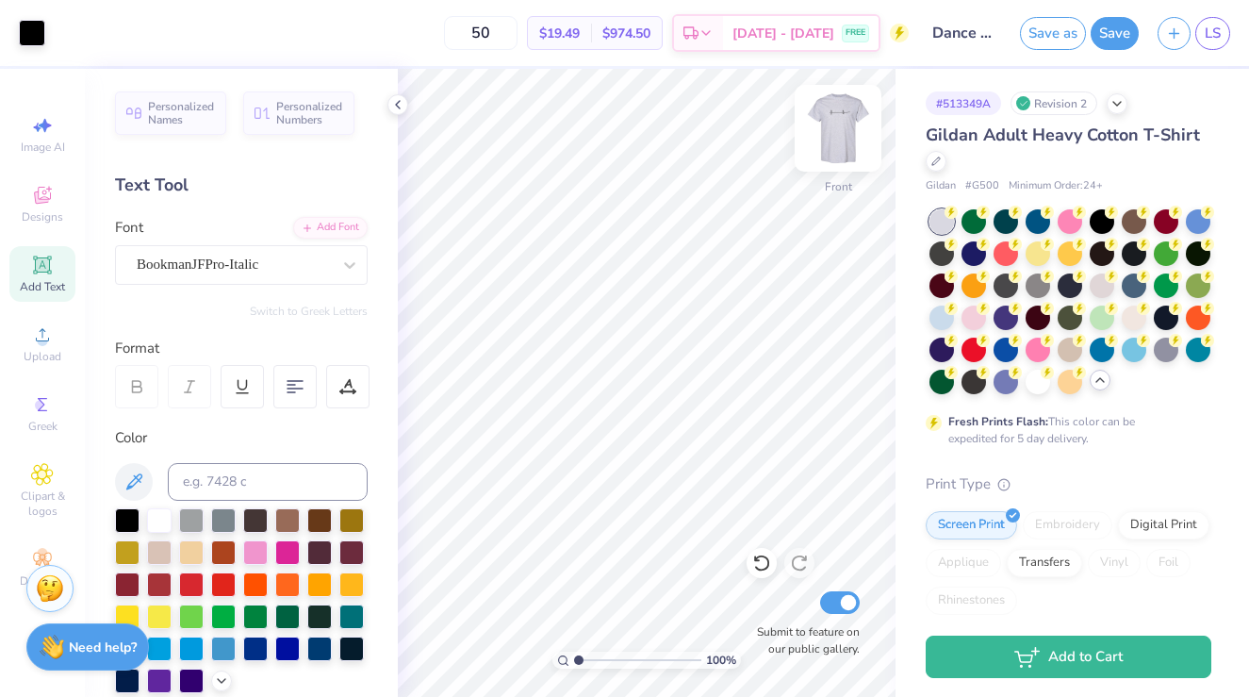
click at [843, 135] on img at bounding box center [837, 128] width 75 height 75
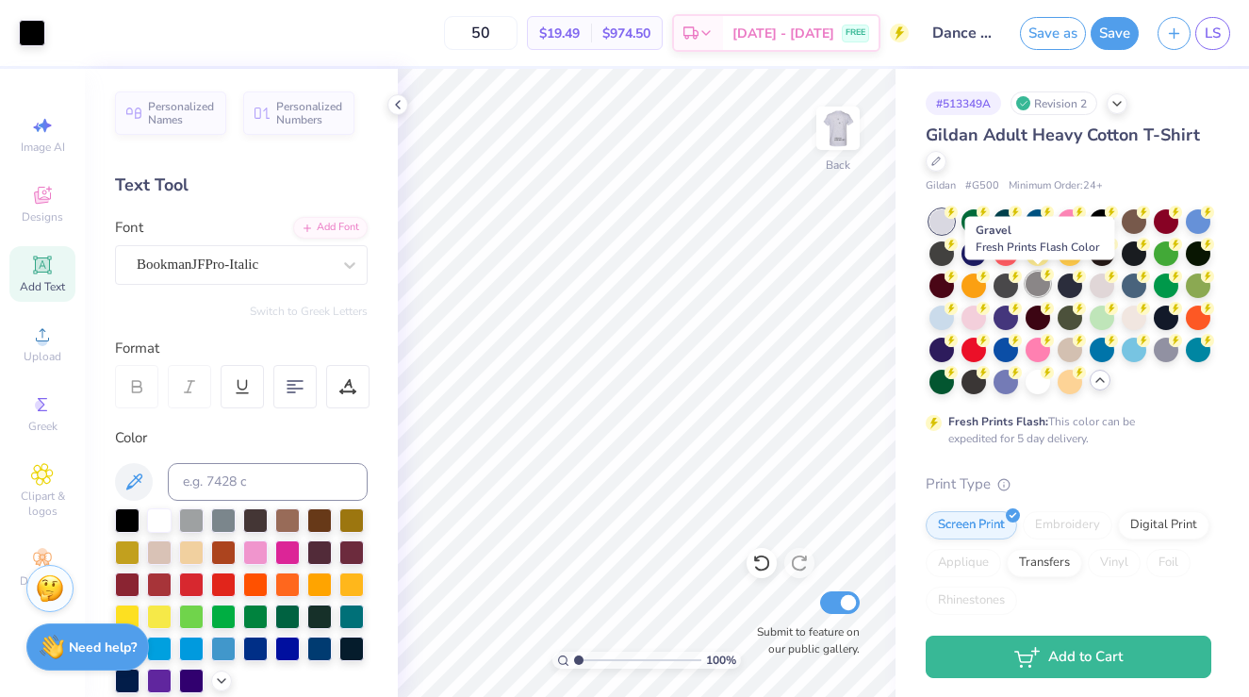
click at [1042, 283] on div at bounding box center [1038, 284] width 25 height 25
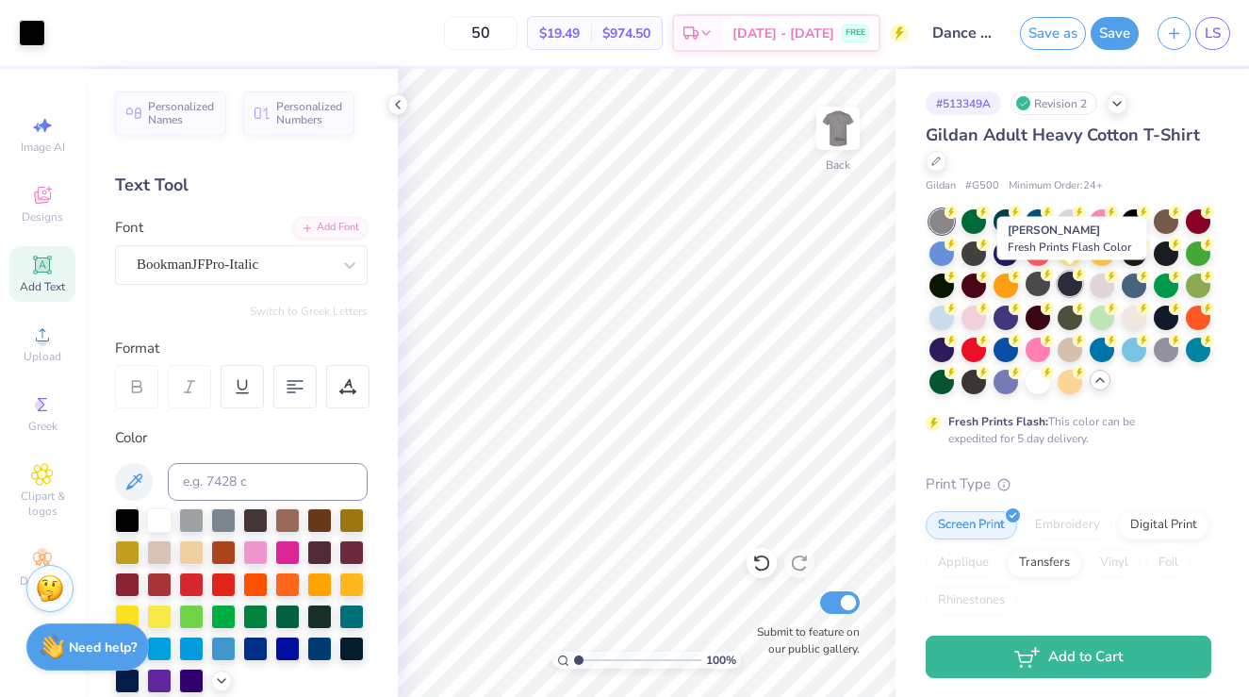
click at [1075, 284] on div at bounding box center [1070, 284] width 25 height 25
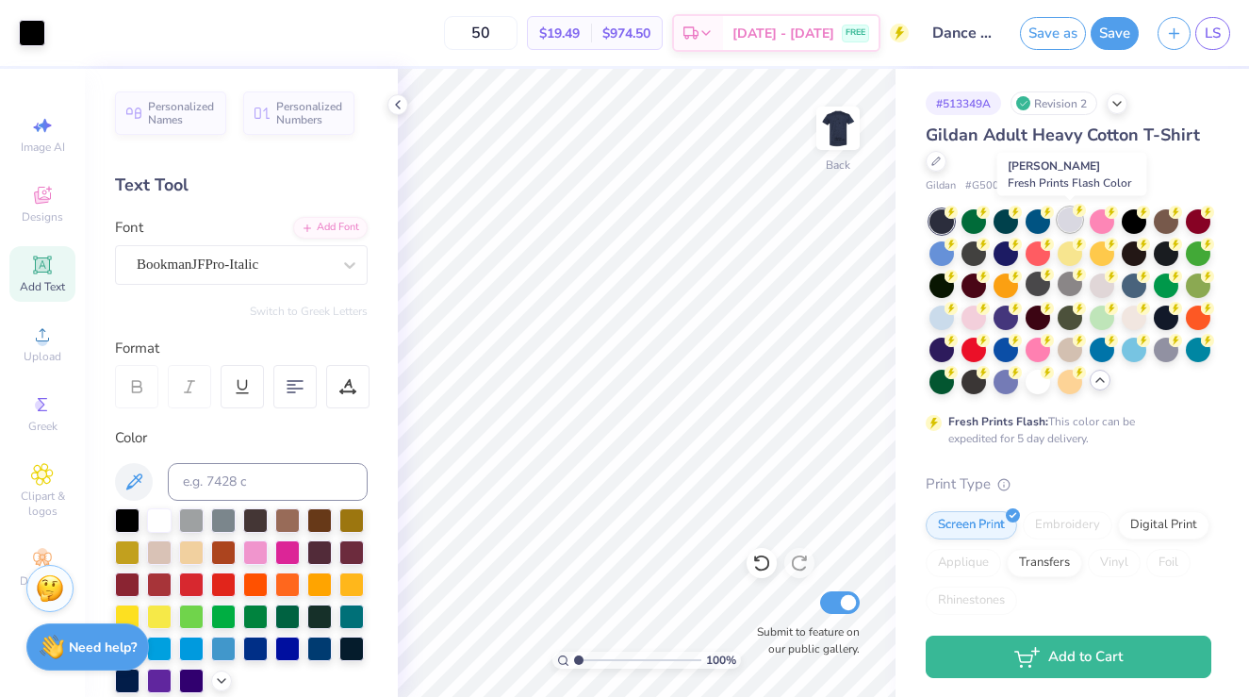
click at [1063, 219] on div at bounding box center [1070, 219] width 25 height 25
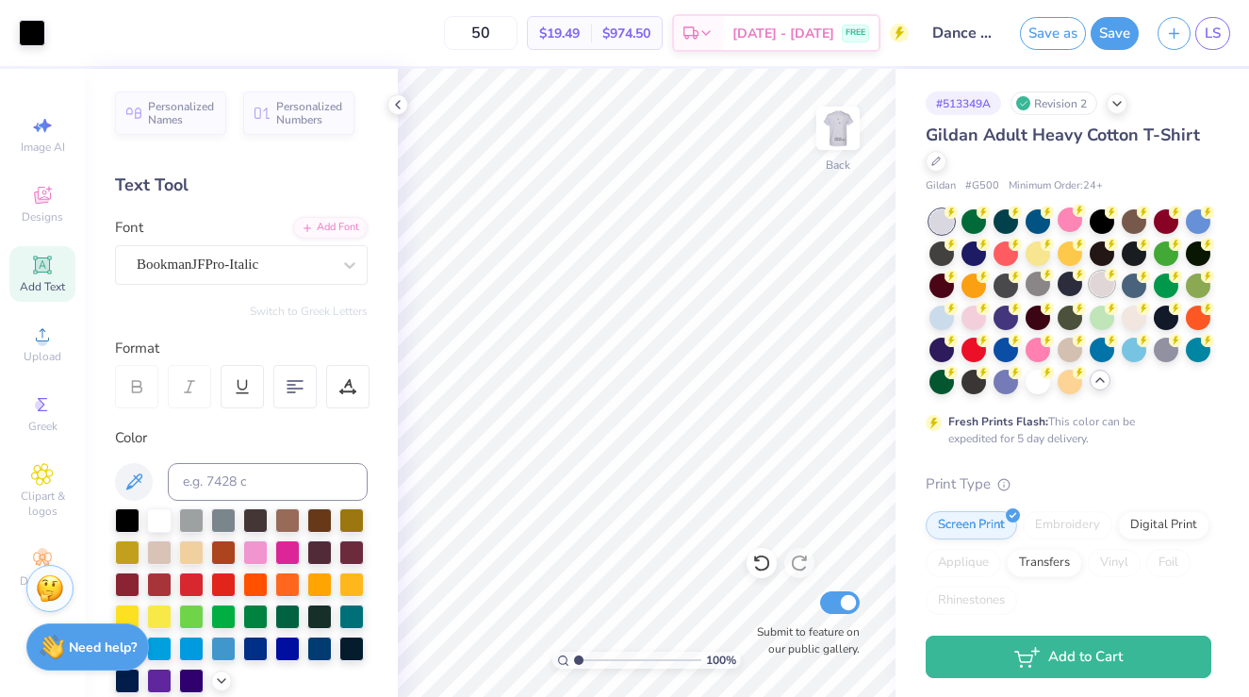
click at [1103, 280] on div at bounding box center [1102, 284] width 25 height 25
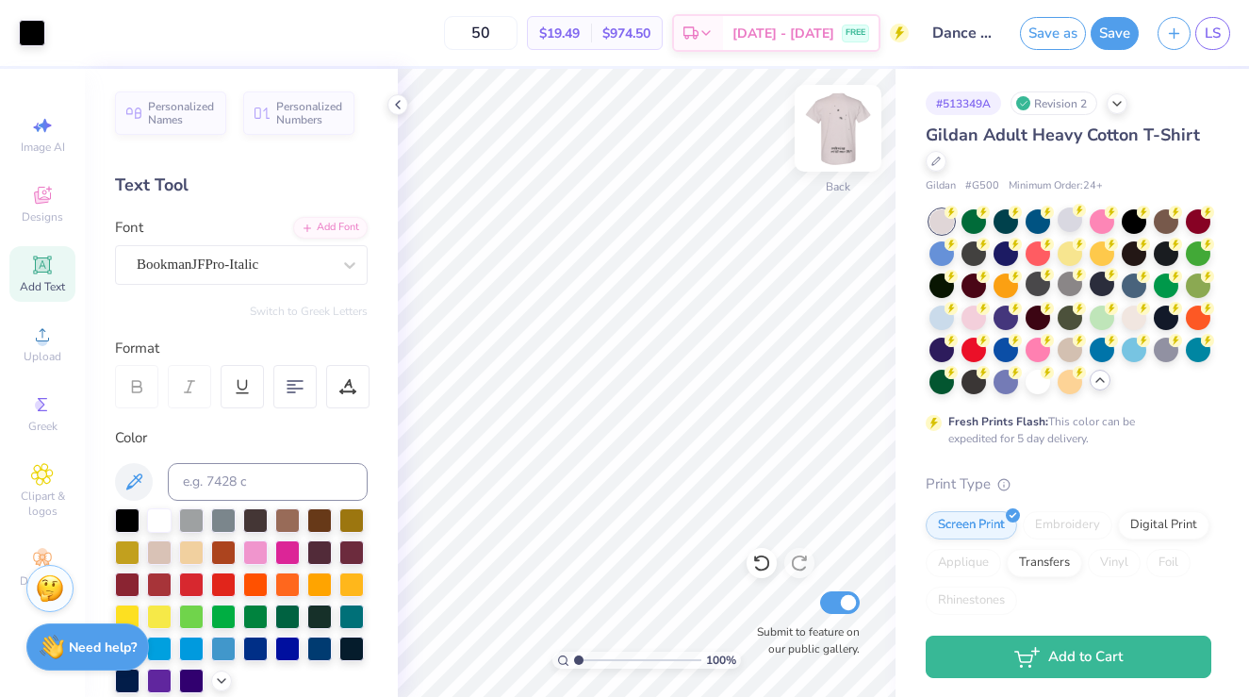
click at [831, 131] on img at bounding box center [837, 128] width 75 height 75
click at [1124, 322] on div at bounding box center [1134, 316] width 25 height 25
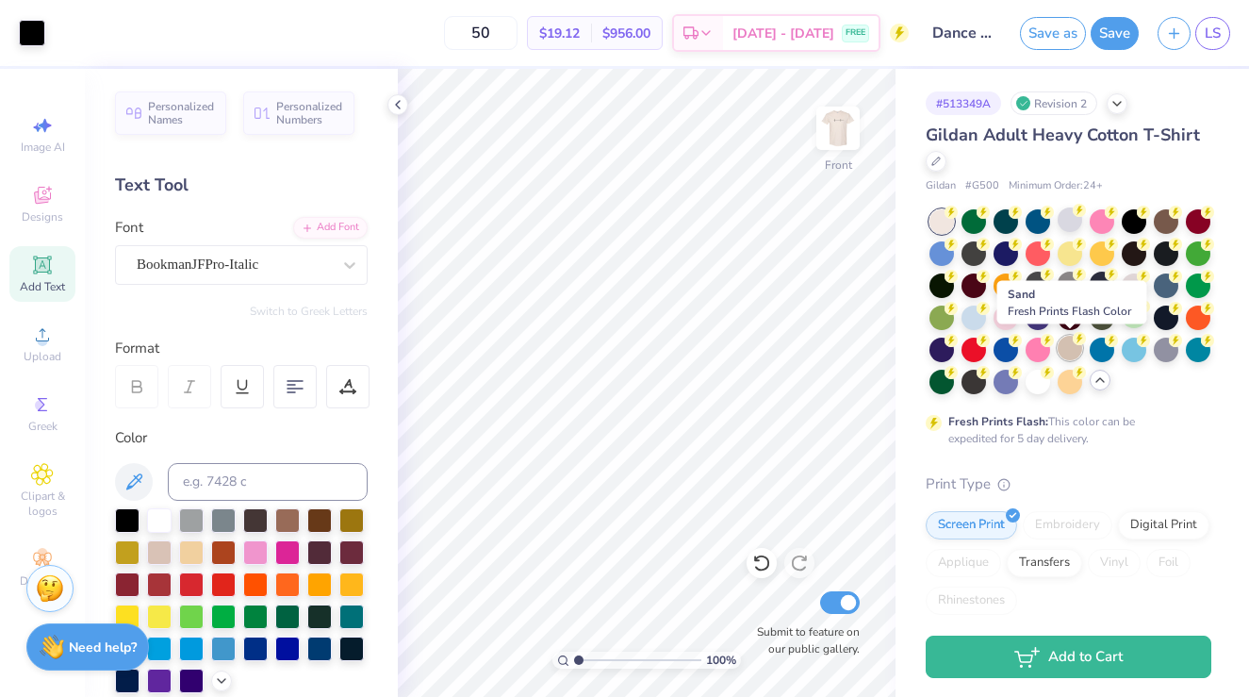
click at [1062, 353] on div at bounding box center [1070, 348] width 25 height 25
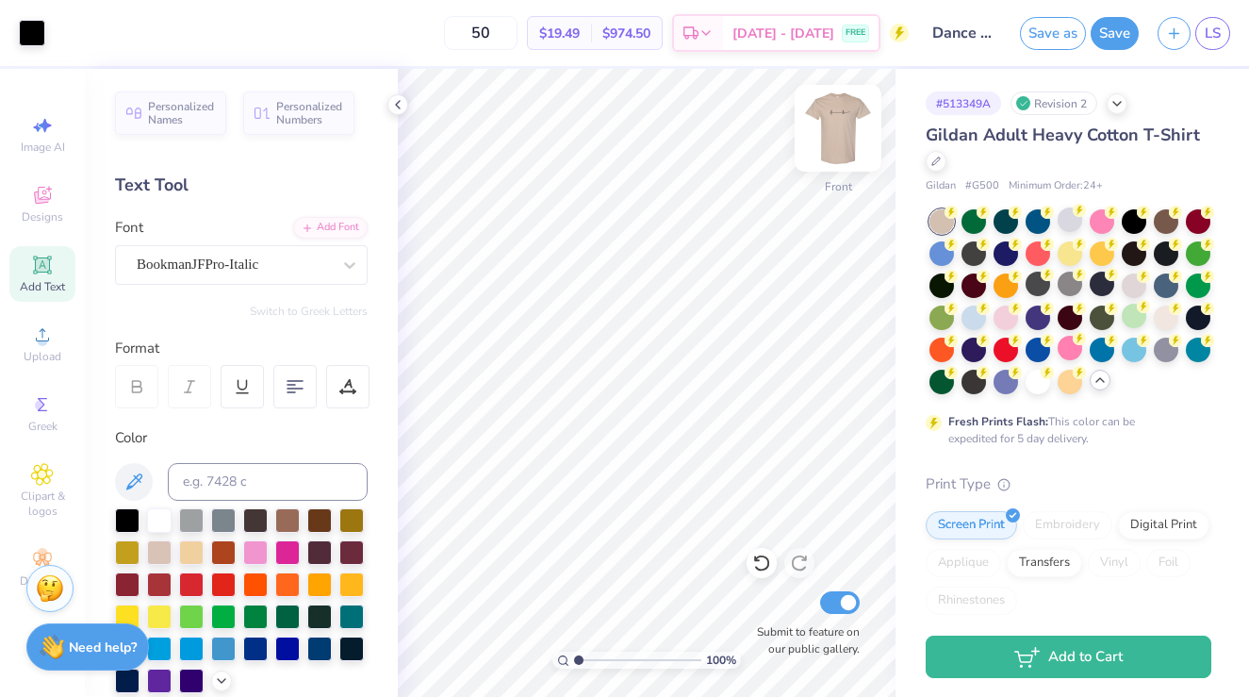
click at [834, 129] on img at bounding box center [837, 128] width 75 height 75
click at [831, 126] on img at bounding box center [837, 128] width 75 height 75
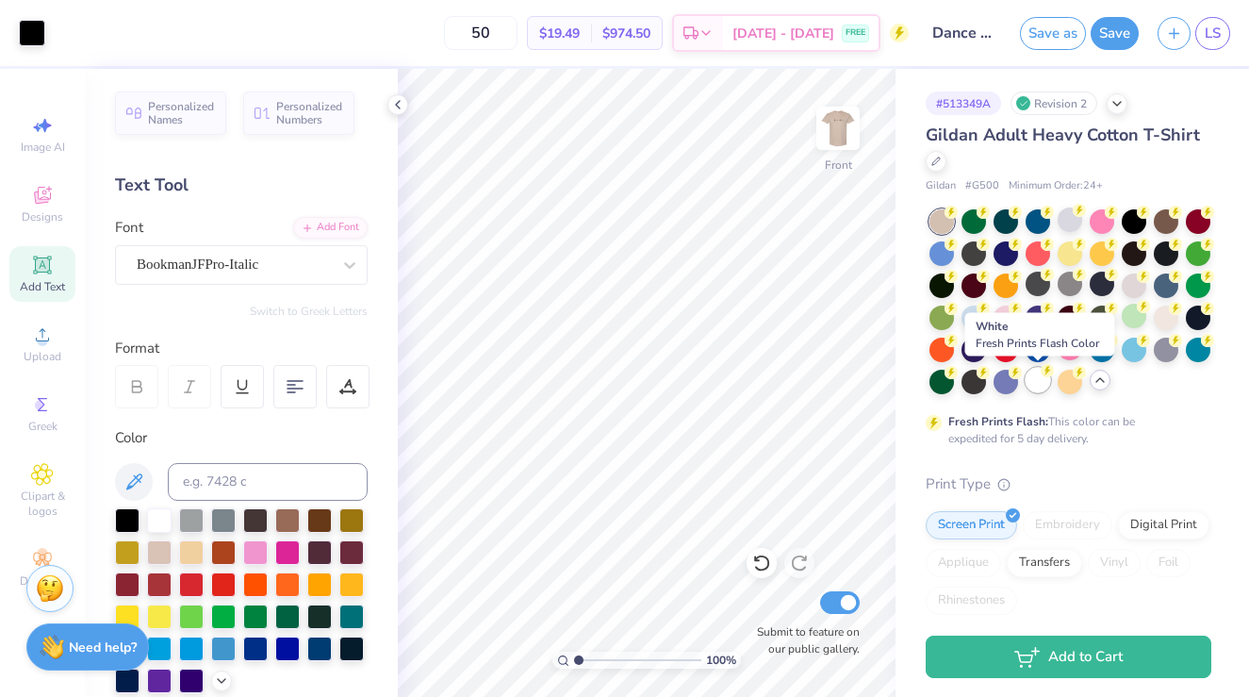
click at [1037, 378] on div at bounding box center [1038, 380] width 25 height 25
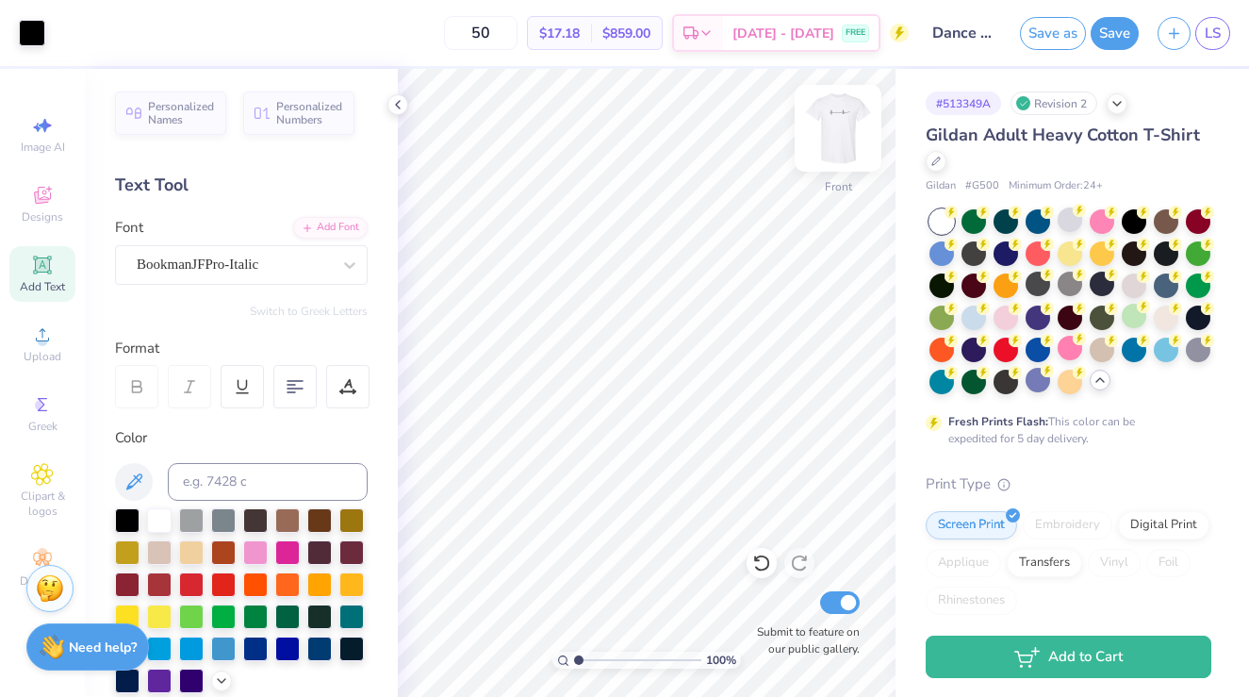
click at [849, 140] on img at bounding box center [837, 128] width 75 height 75
click at [1061, 223] on div at bounding box center [1070, 219] width 25 height 25
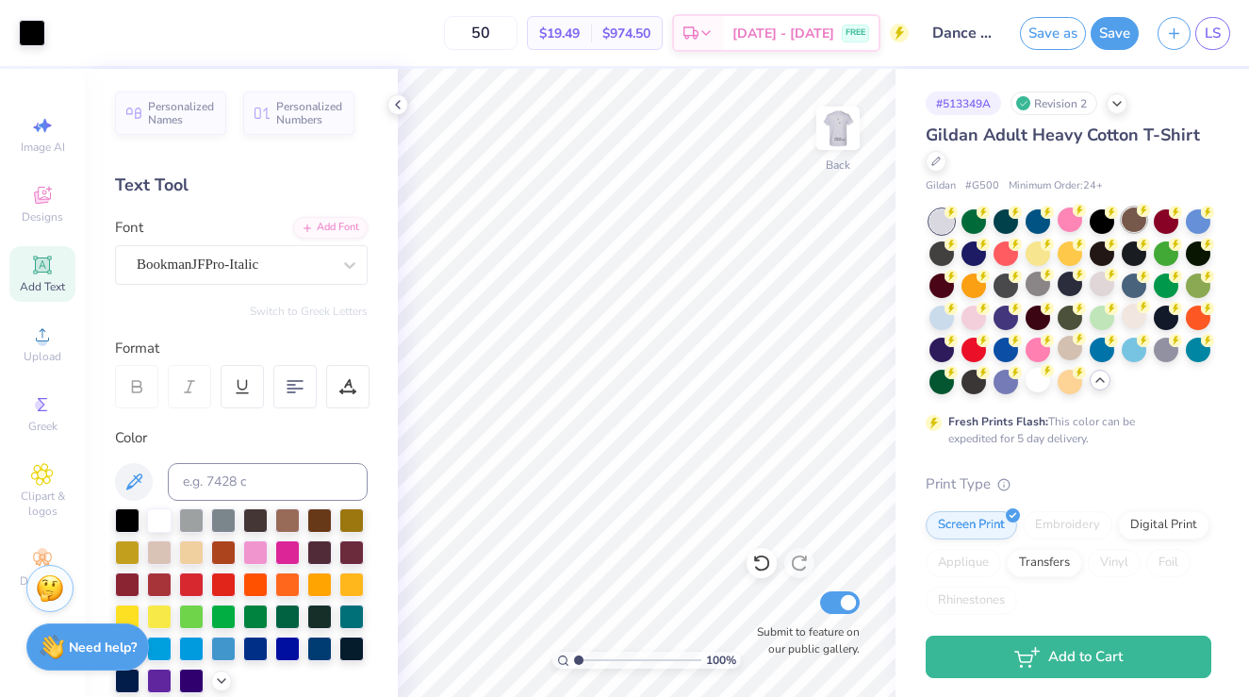
click at [1130, 220] on div at bounding box center [1134, 219] width 25 height 25
drag, startPoint x: 950, startPoint y: 254, endPoint x: 1030, endPoint y: 247, distance: 80.4
click at [950, 254] on div at bounding box center [942, 253] width 25 height 25
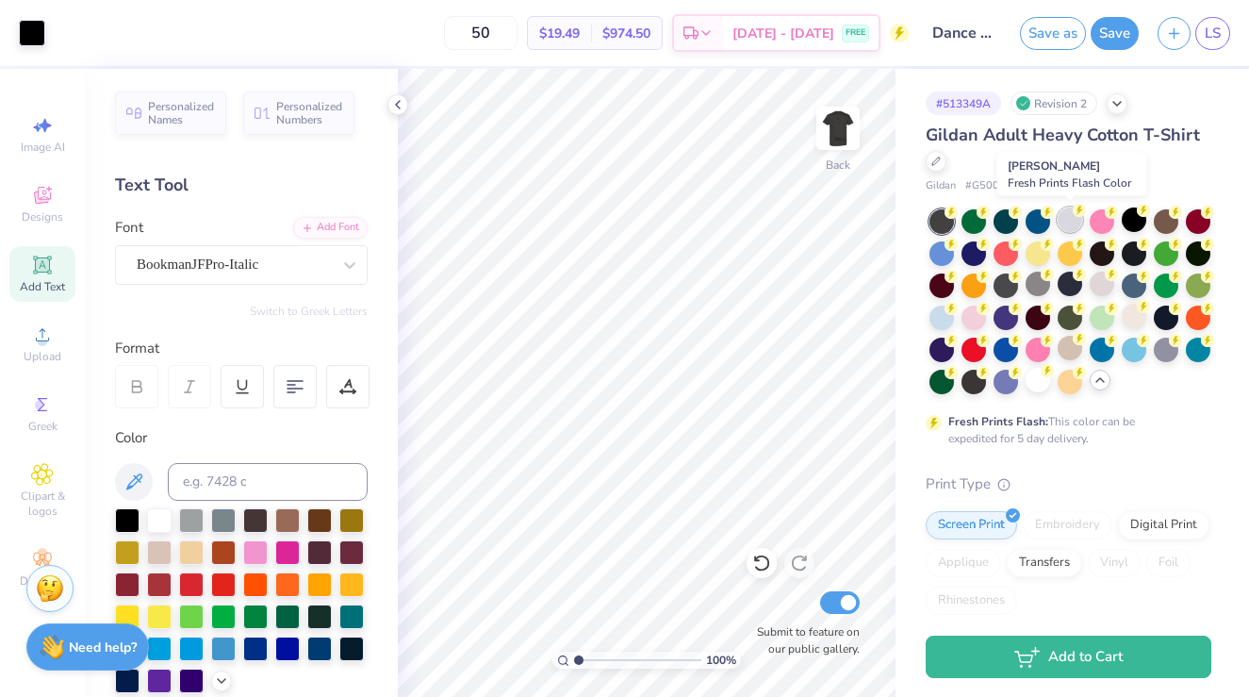
click at [1078, 215] on circle at bounding box center [1079, 210] width 13 height 13
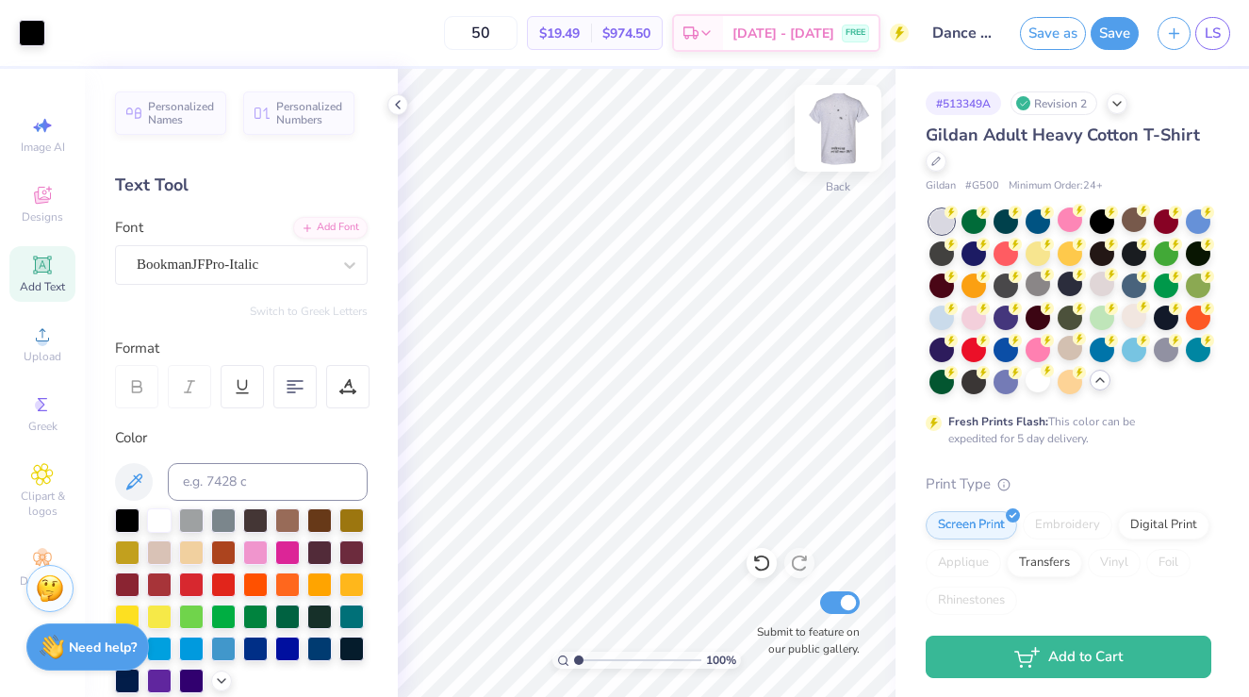
click at [851, 108] on img at bounding box center [837, 128] width 75 height 75
click at [835, 122] on img at bounding box center [837, 128] width 75 height 75
click at [835, 120] on img at bounding box center [837, 128] width 75 height 75
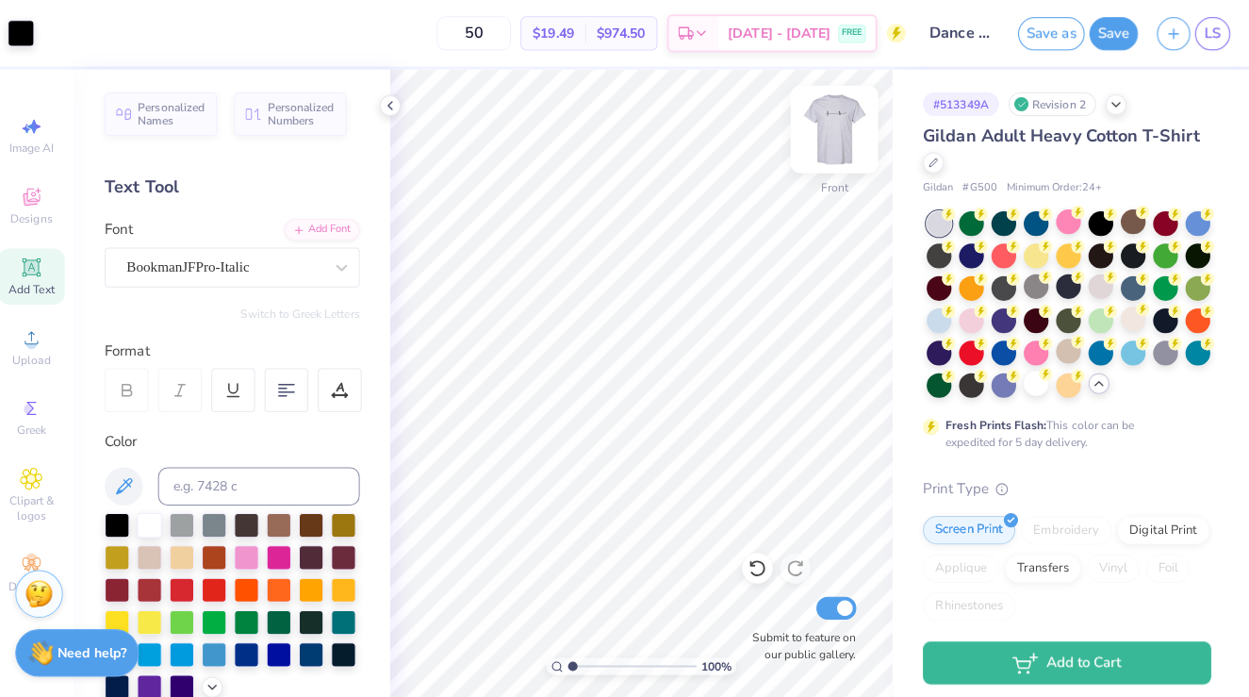
scroll to position [0, 0]
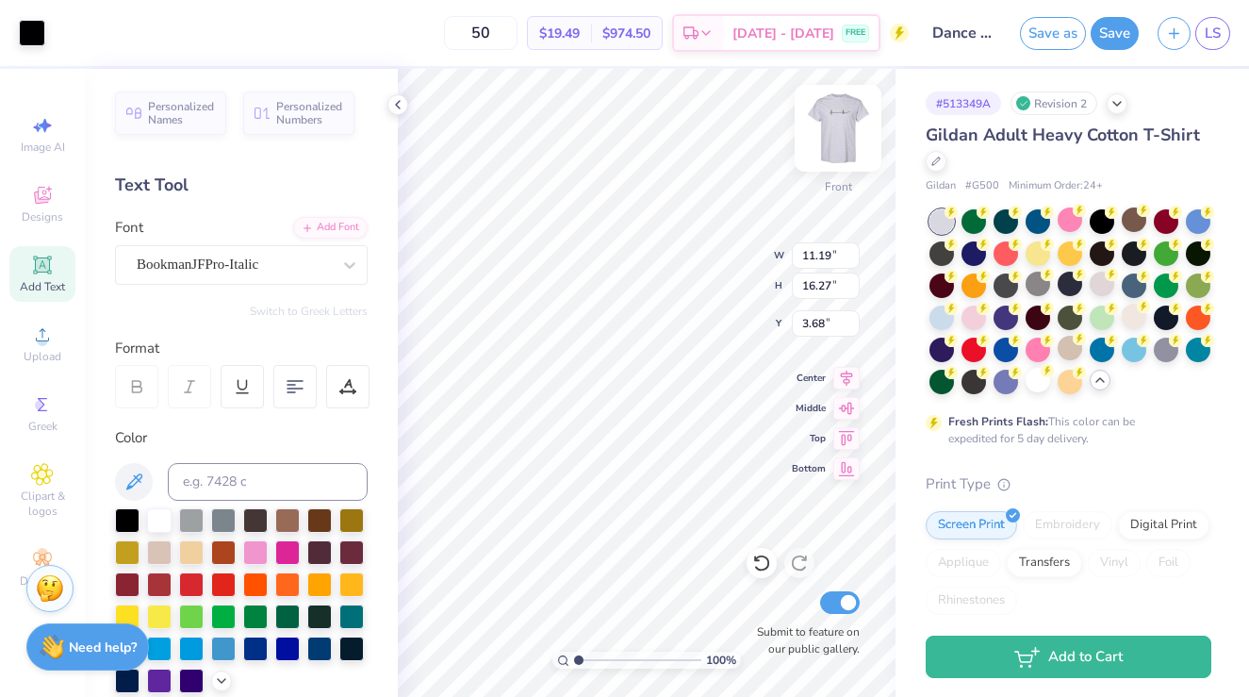
type input "11.72"
type input "17.05"
type input "3.00"
click at [853, 129] on img at bounding box center [837, 128] width 75 height 75
type input "4.02"
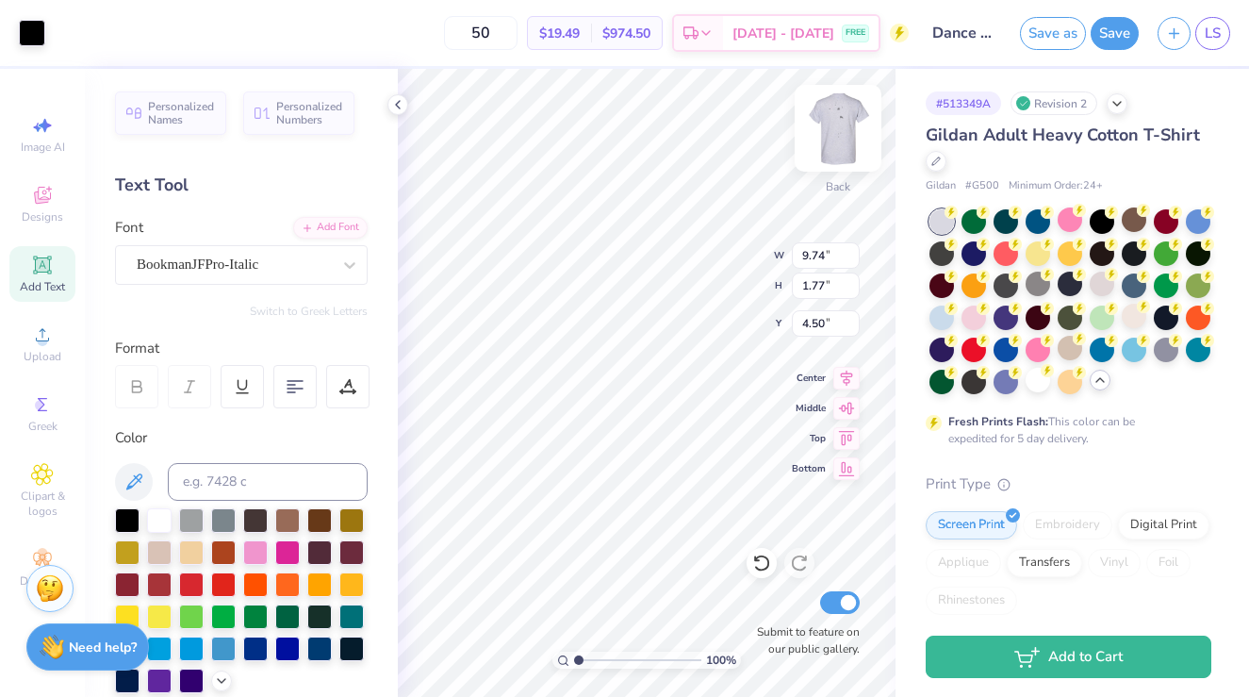
type input "0.73"
type input "8.81"
type input "1.60"
type input "4.11"
type input "4.08"
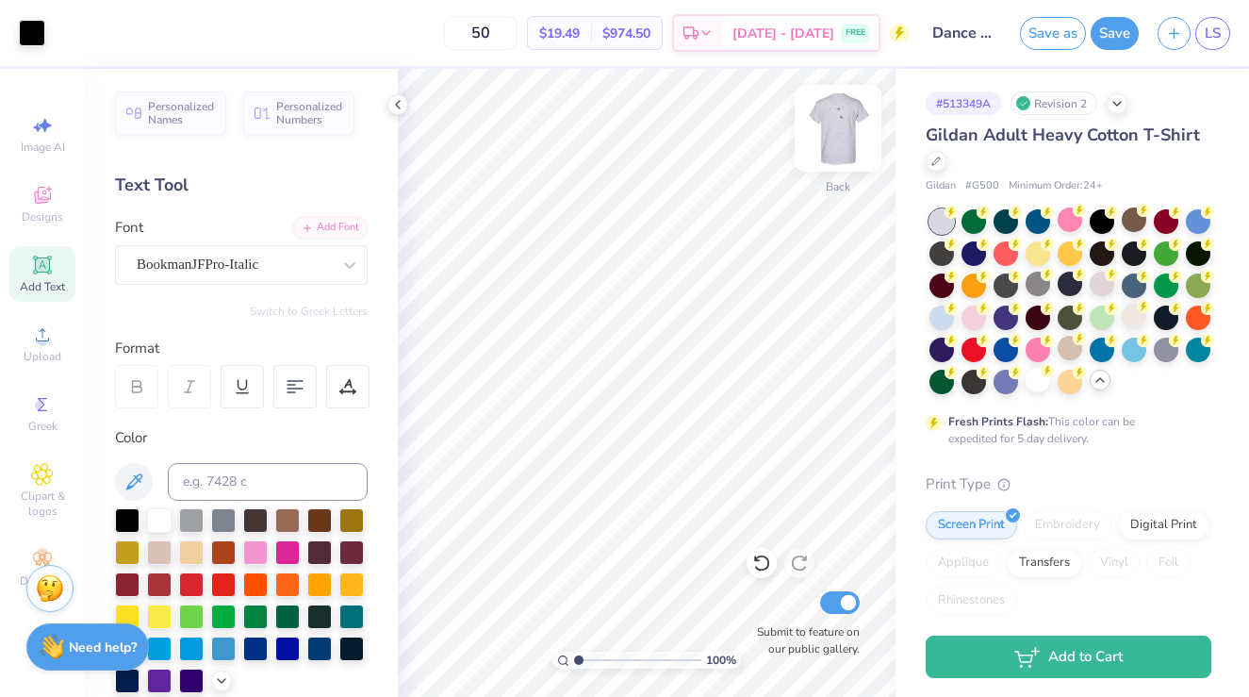
click at [839, 124] on img at bounding box center [837, 128] width 75 height 75
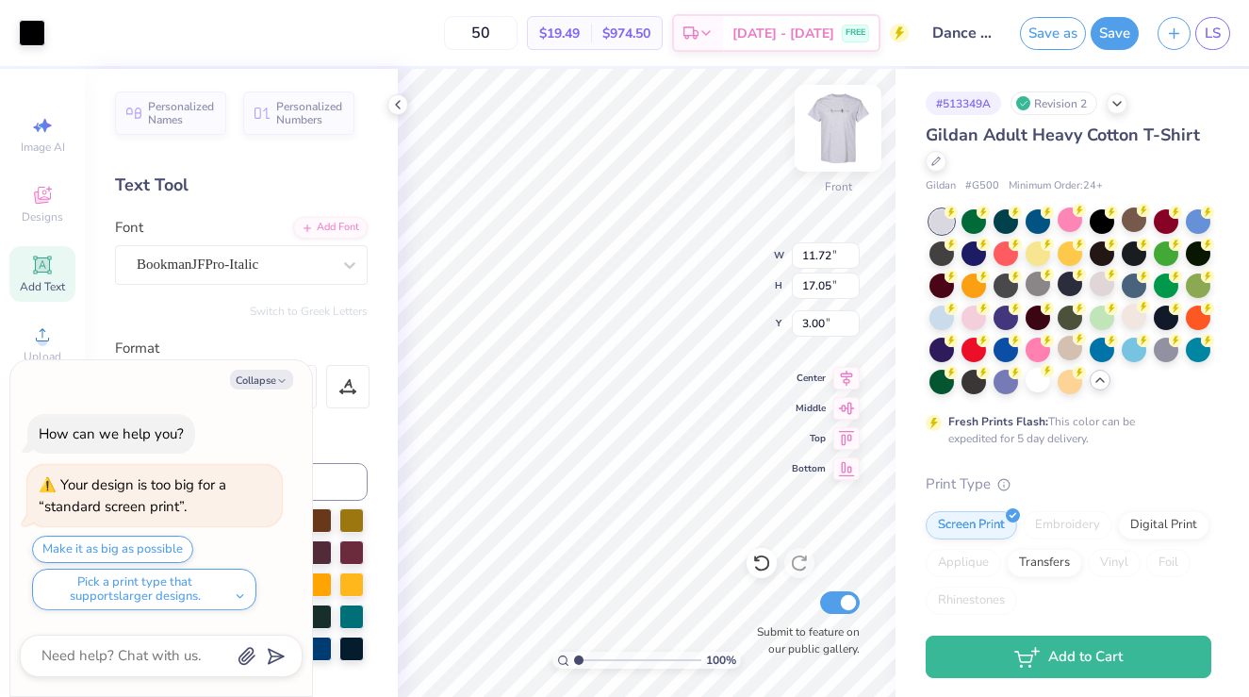
type textarea "x"
type input "4.22"
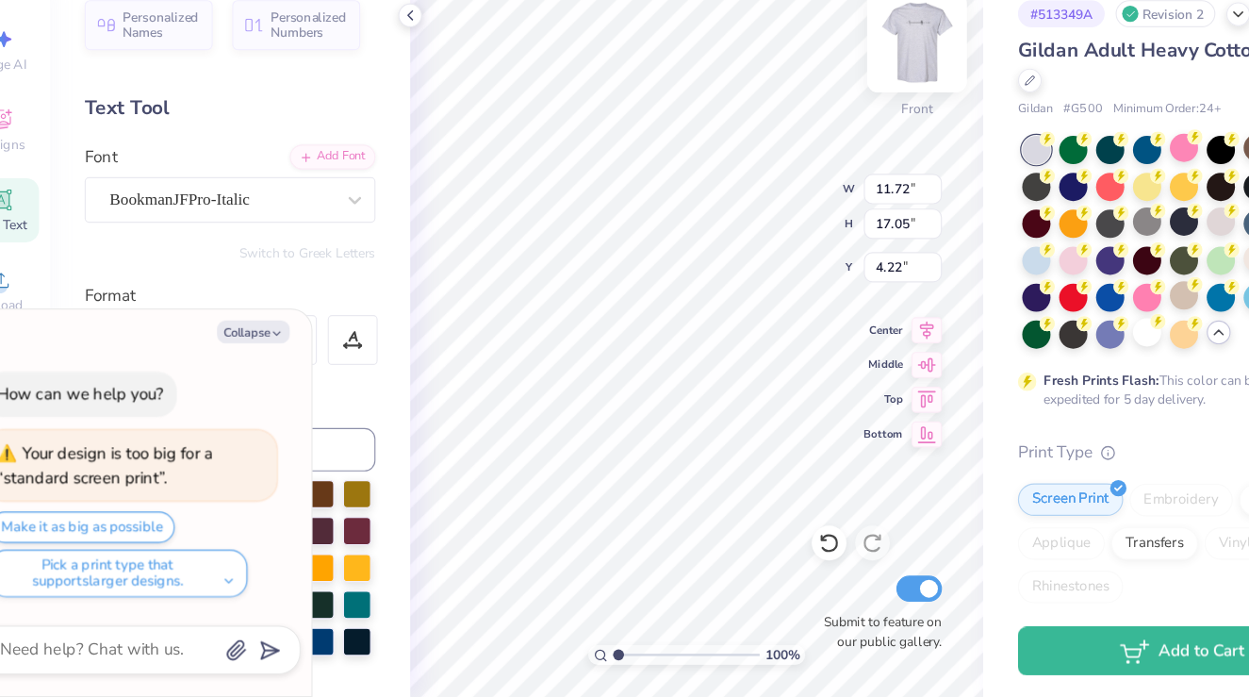
type textarea "x"
type input "3.00"
type textarea "x"
type input "12.15"
type input "17.66"
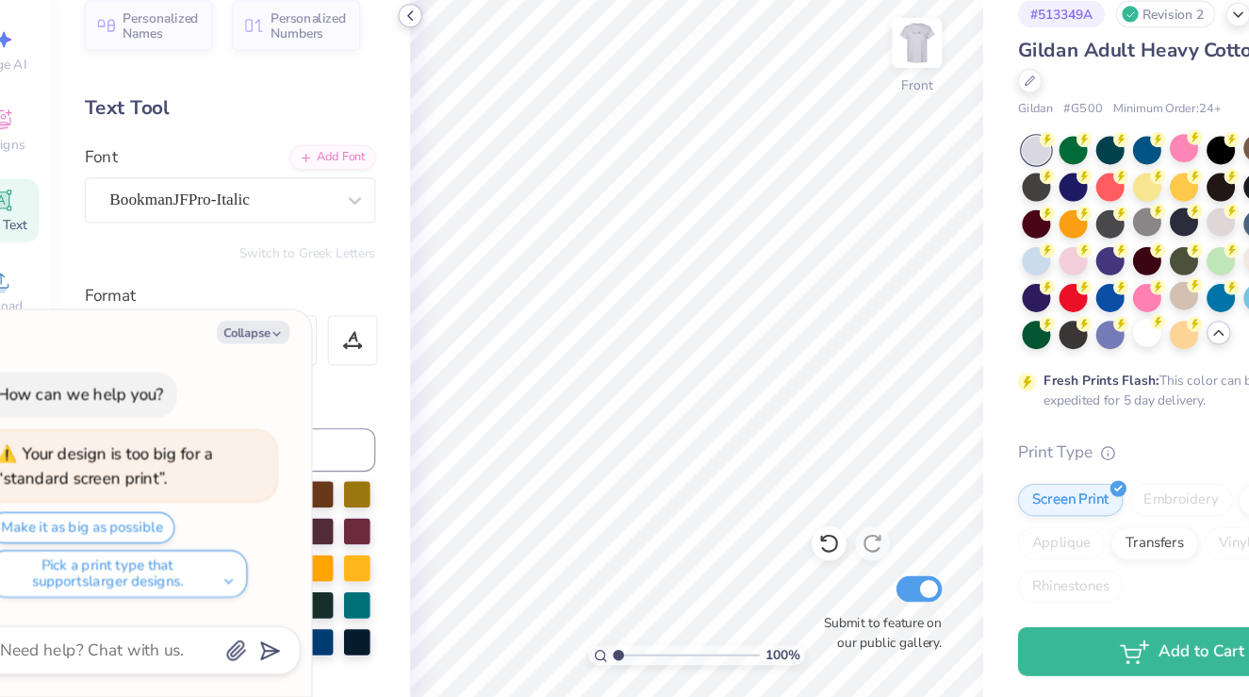
click at [402, 103] on icon at bounding box center [397, 104] width 15 height 15
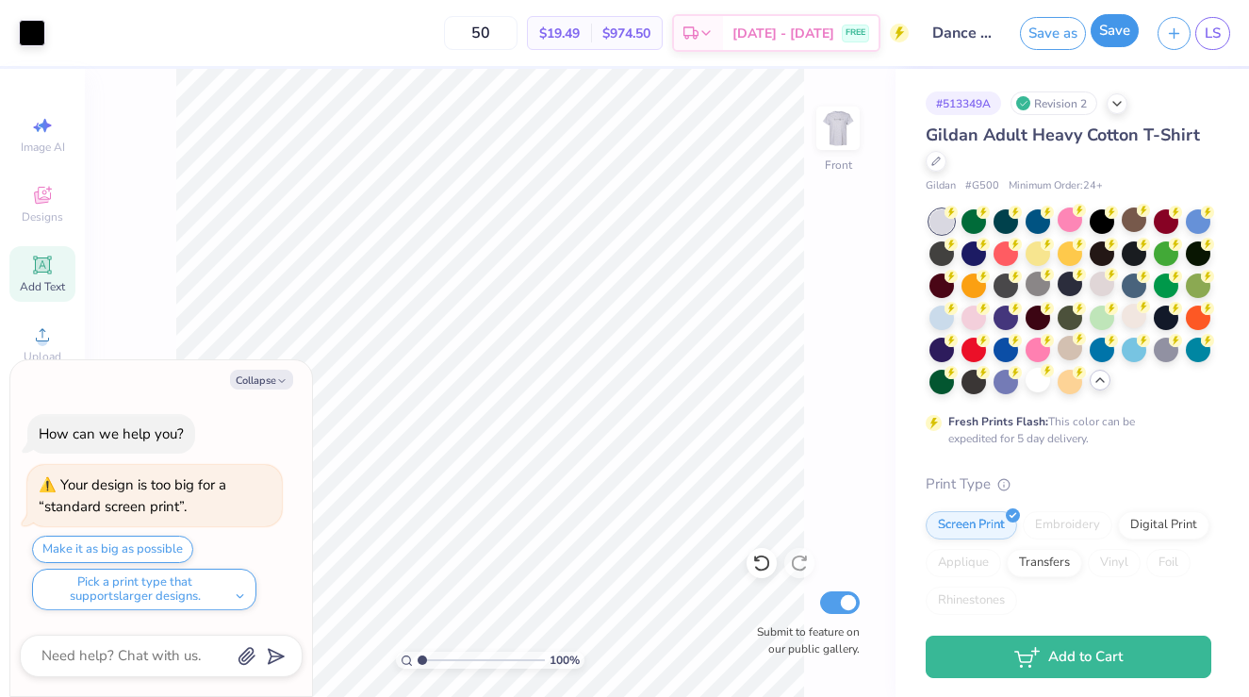
click at [1107, 38] on button "Save" at bounding box center [1115, 30] width 48 height 33
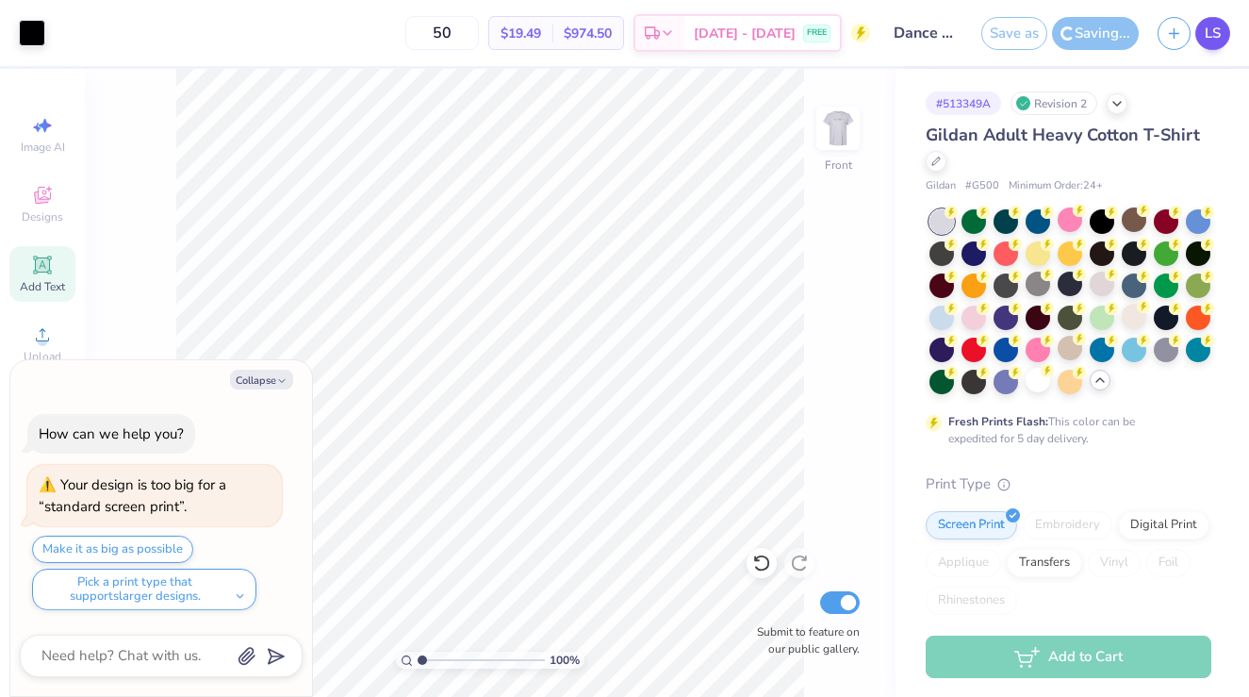
click at [1215, 40] on span "LS" at bounding box center [1213, 34] width 16 height 22
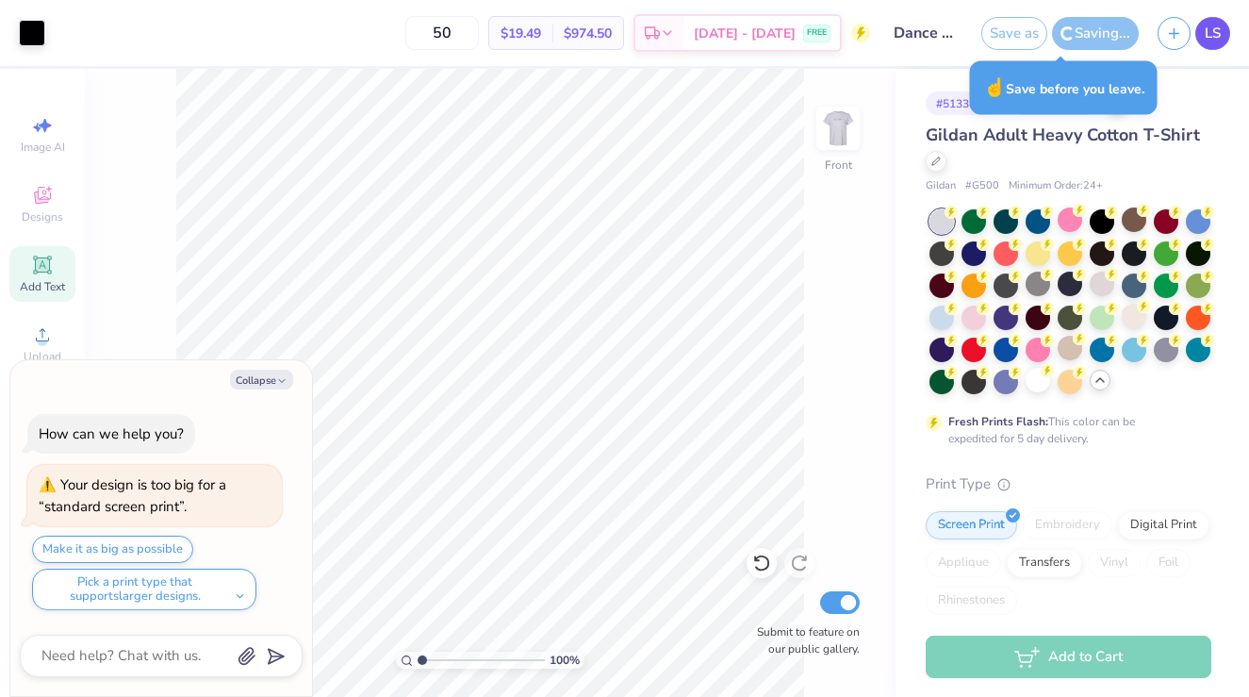
type textarea "x"
